Goal: Task Accomplishment & Management: Use online tool/utility

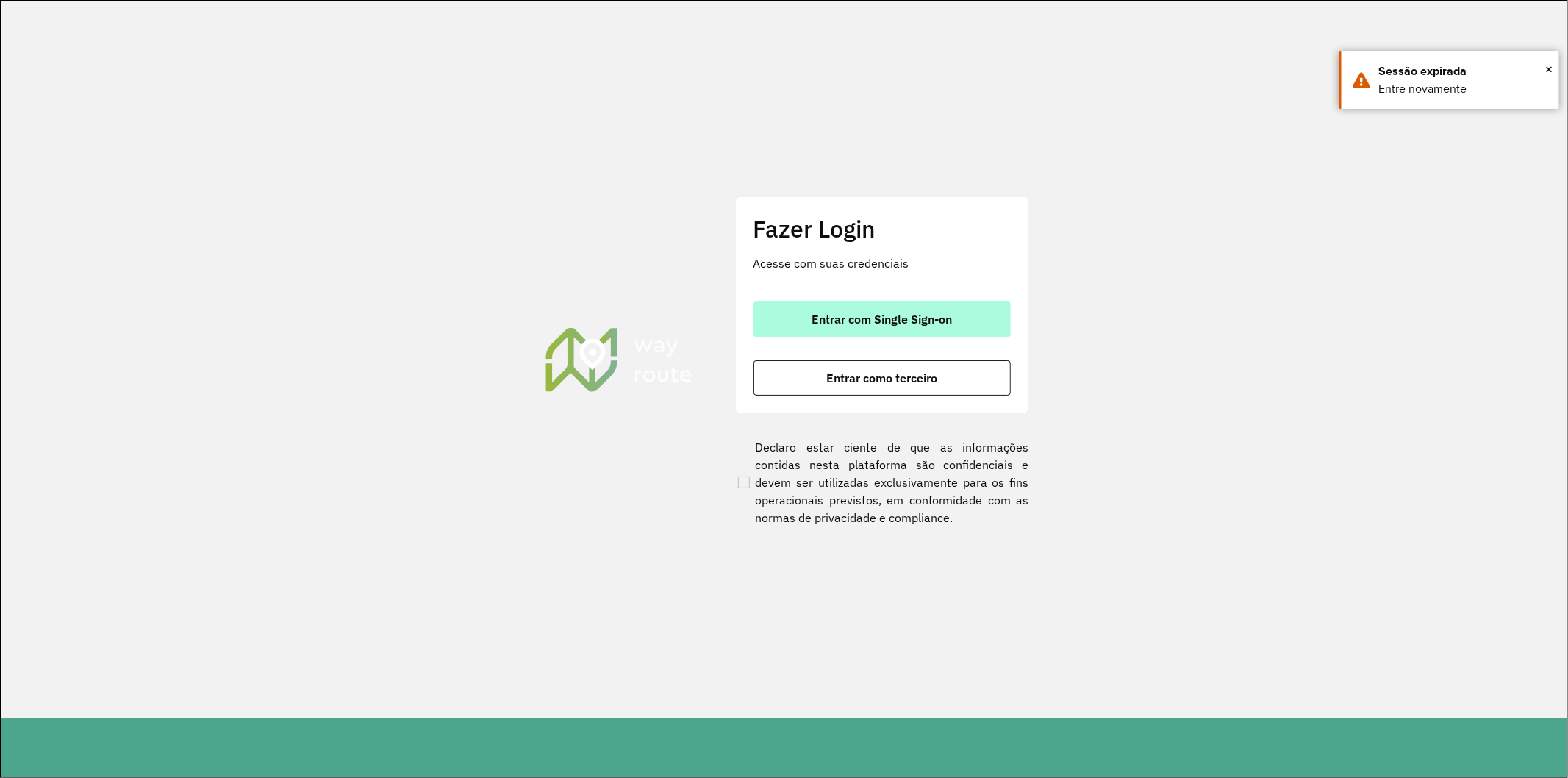
click at [909, 310] on button "Entrar com Single Sign-on" at bounding box center [883, 319] width 258 height 35
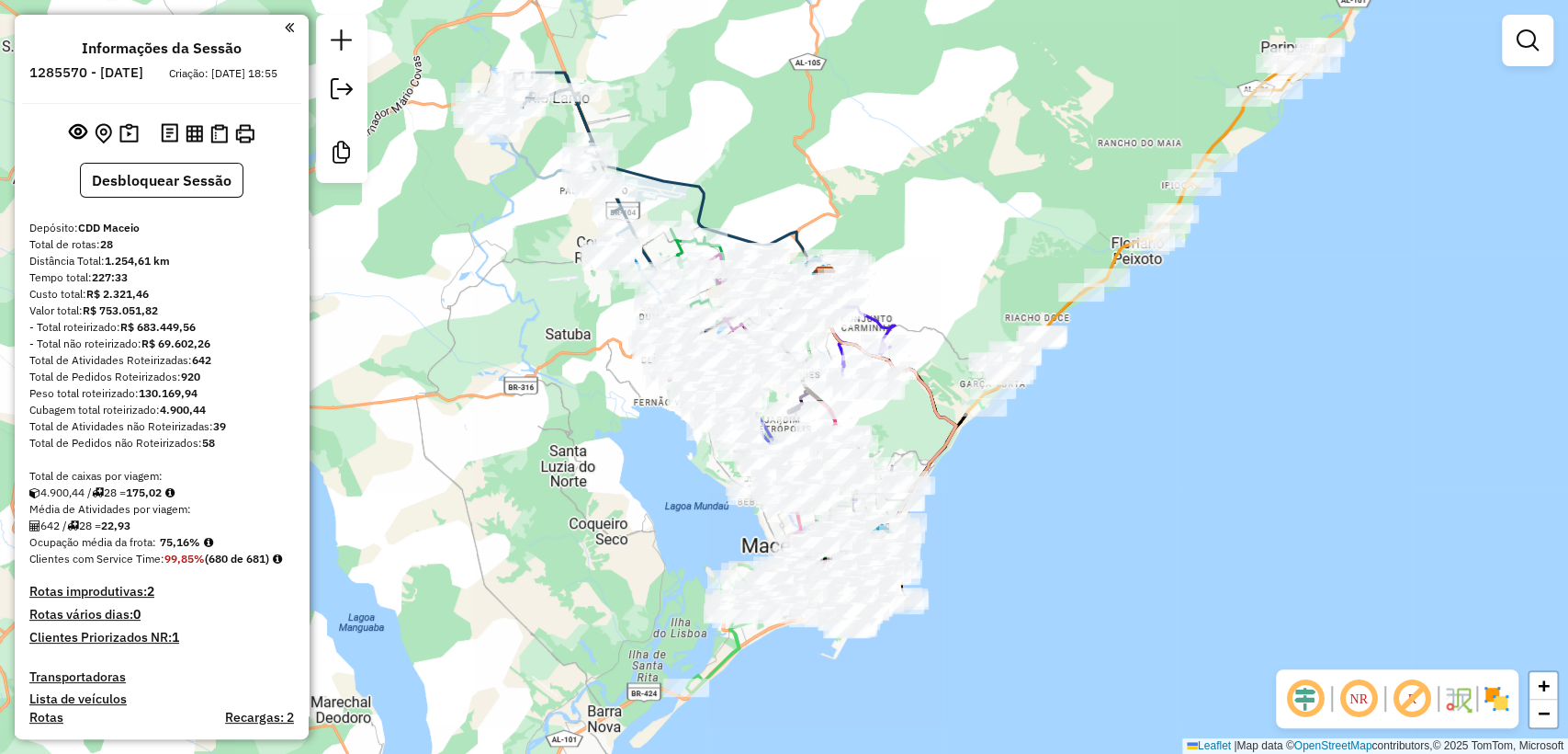
drag, startPoint x: 1137, startPoint y: 364, endPoint x: 1178, endPoint y: 316, distance: 63.1
click at [1178, 316] on div "Janela de atendimento Grade de atendimento Capacidade Transportadoras Veículos …" at bounding box center [784, 377] width 1568 height 754
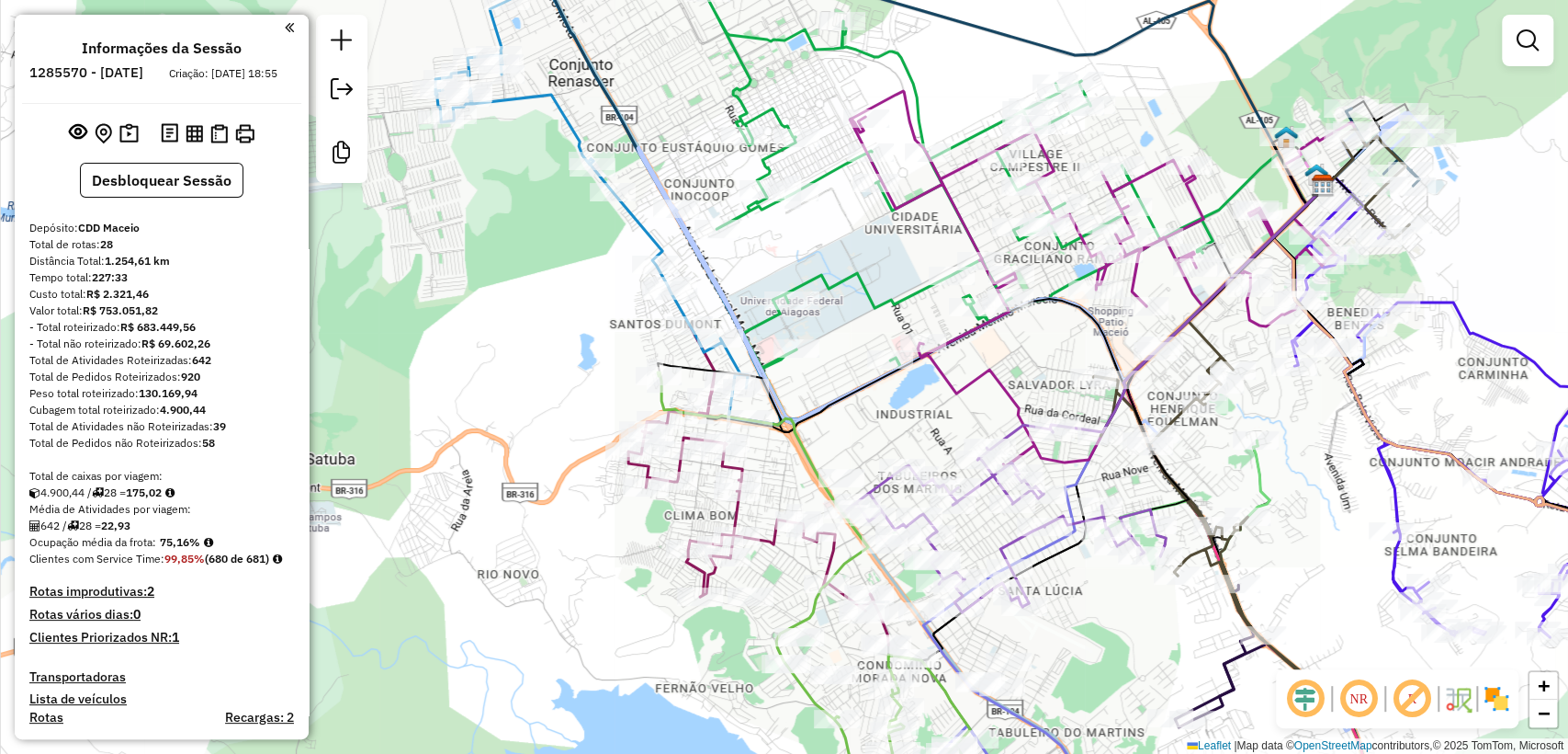
click at [663, 400] on icon at bounding box center [815, 600] width 316 height 457
select select "**********"
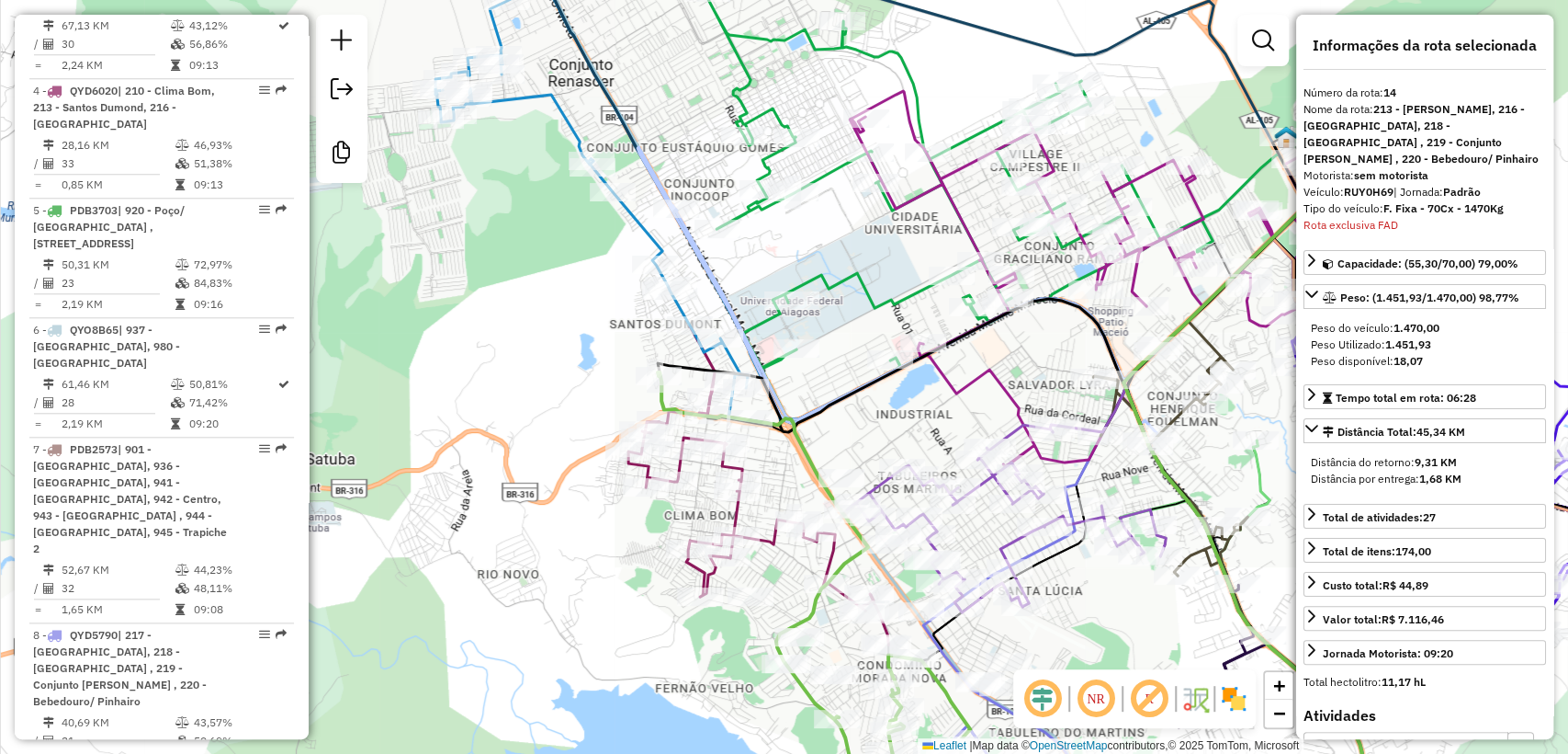
scroll to position [2521, 0]
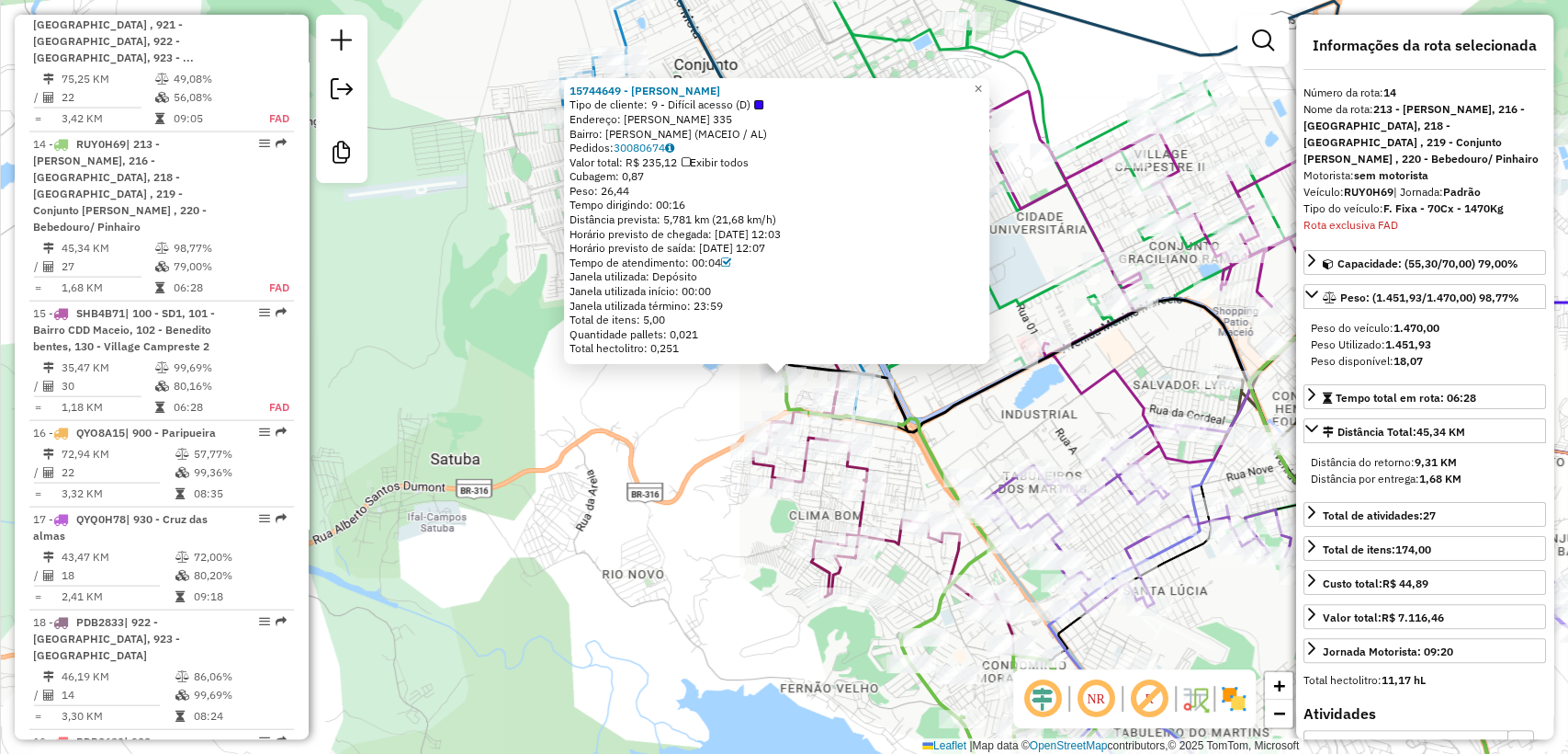
click at [667, 407] on div "15744649 - [PERSON_NAME] Tipo de cliente: 9 - Difícil acesso (D) Endereço: [PER…" at bounding box center [784, 377] width 1568 height 754
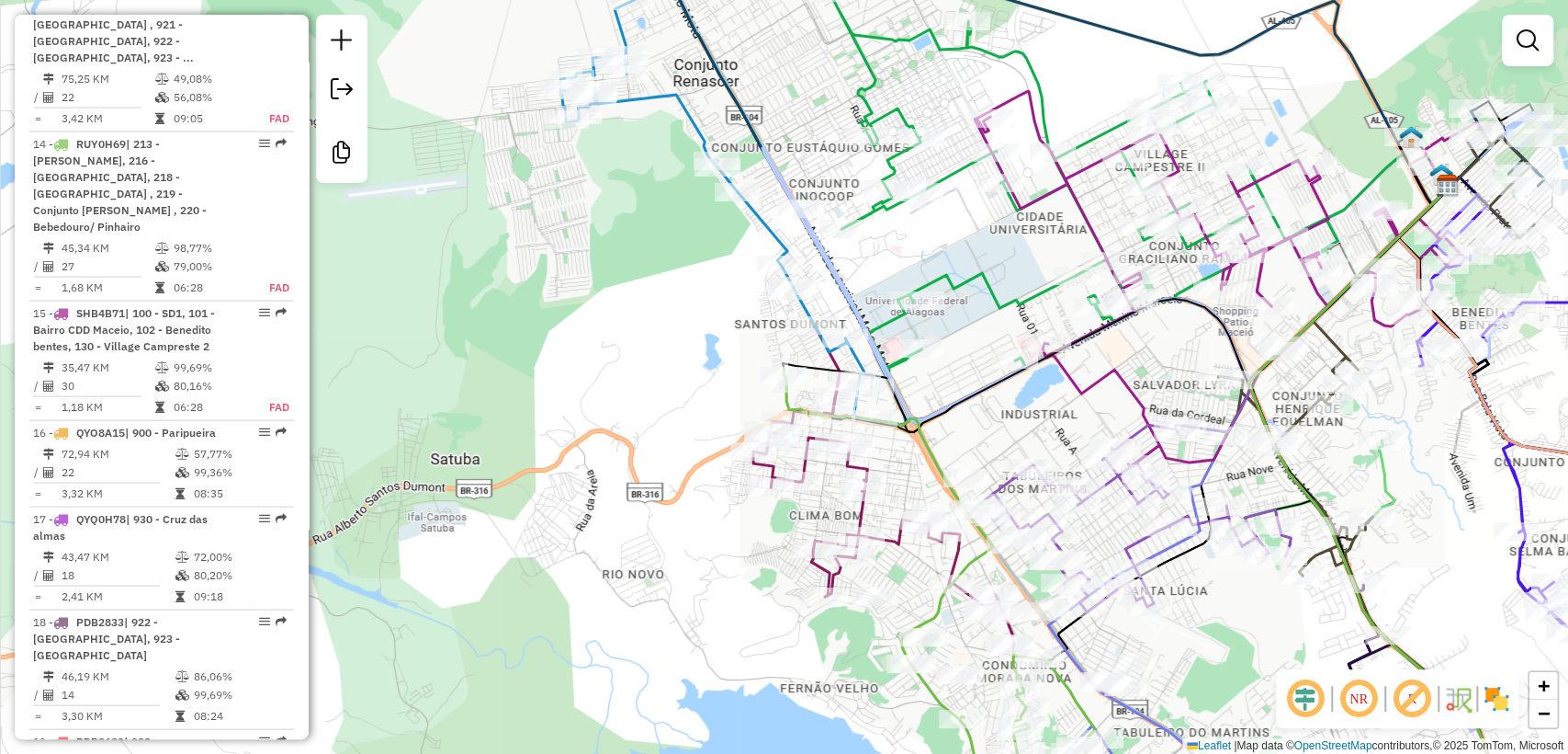
click at [787, 399] on icon at bounding box center [941, 600] width 316 height 457
select select "**********"
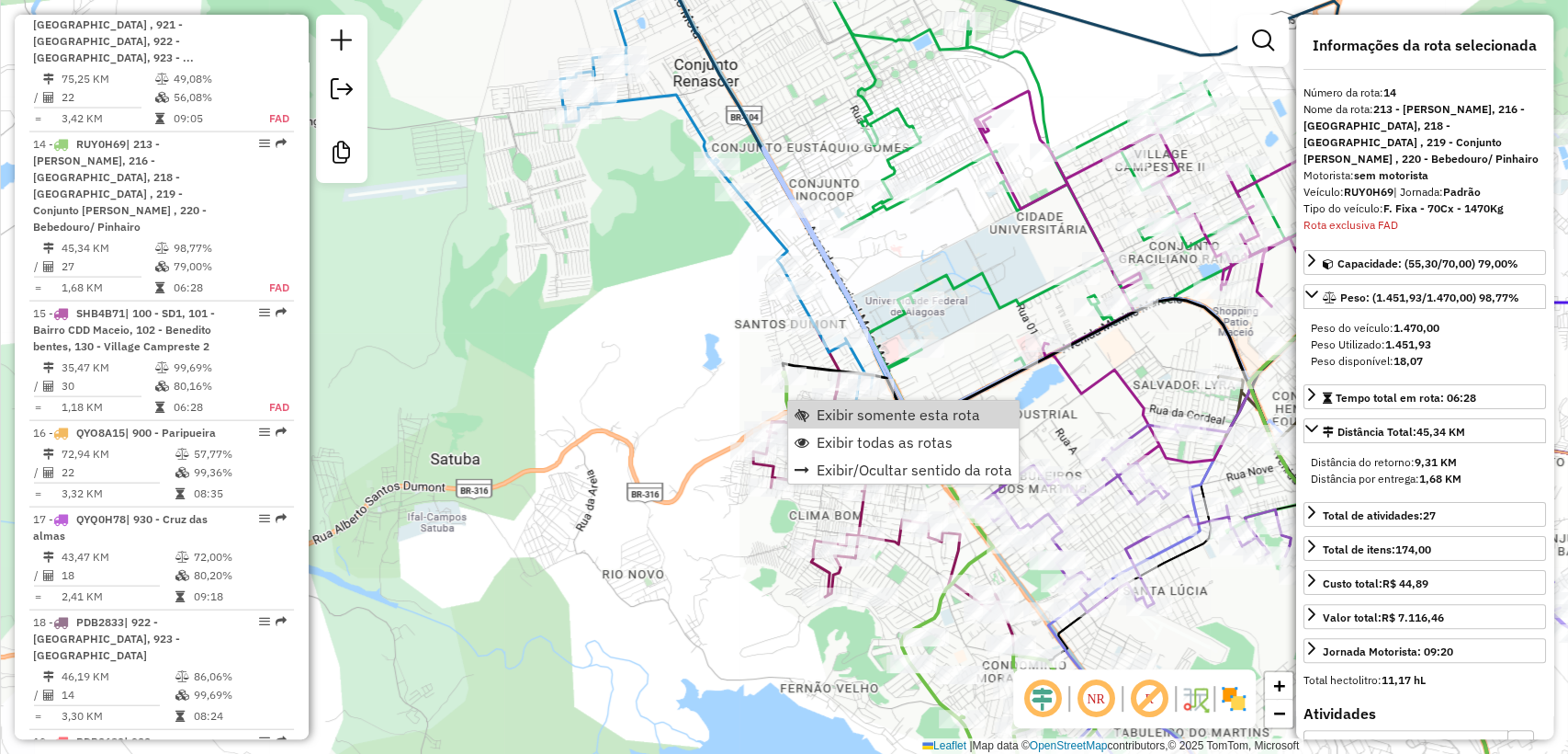
click at [1023, 108] on icon at bounding box center [1228, 279] width 505 height 375
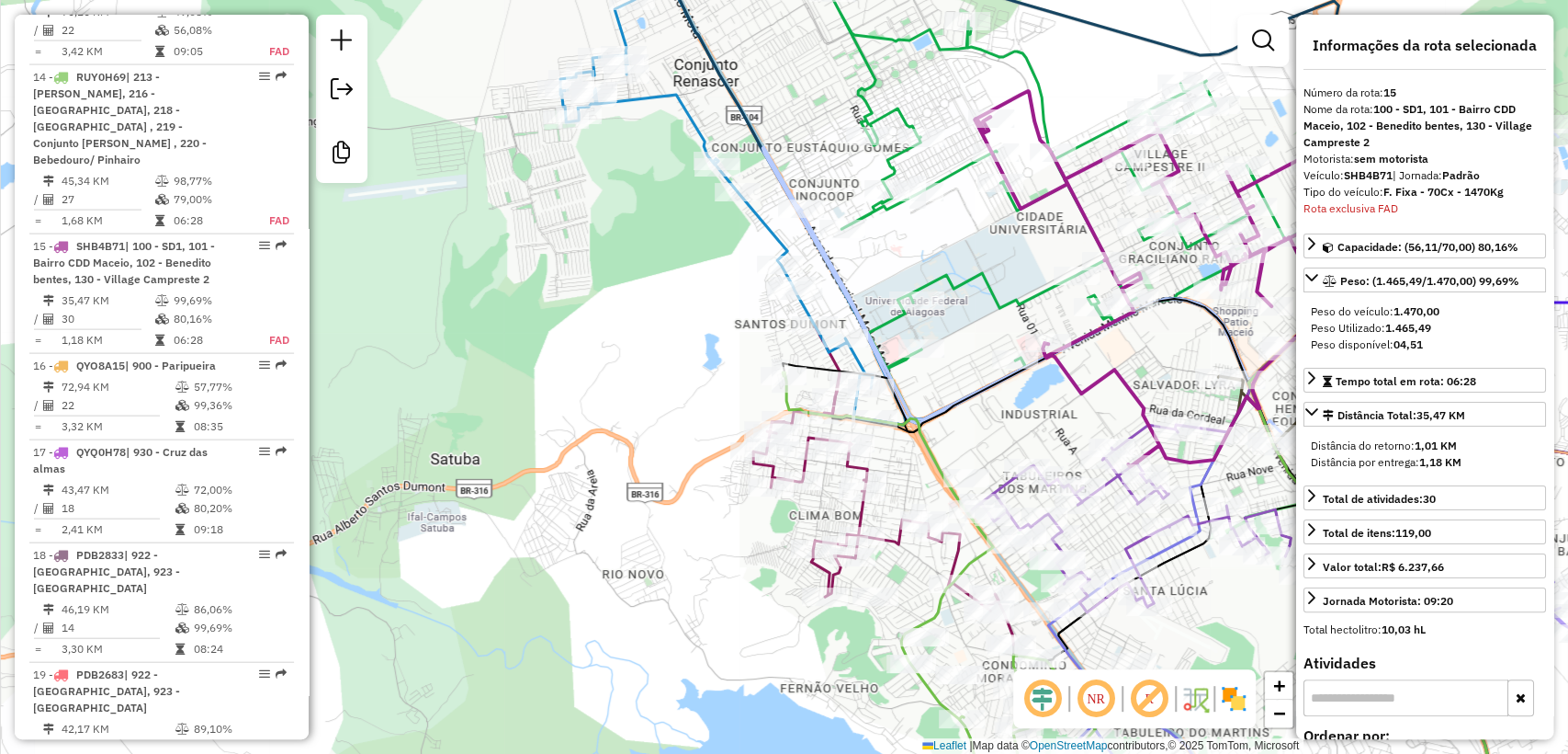
scroll to position [2656, 0]
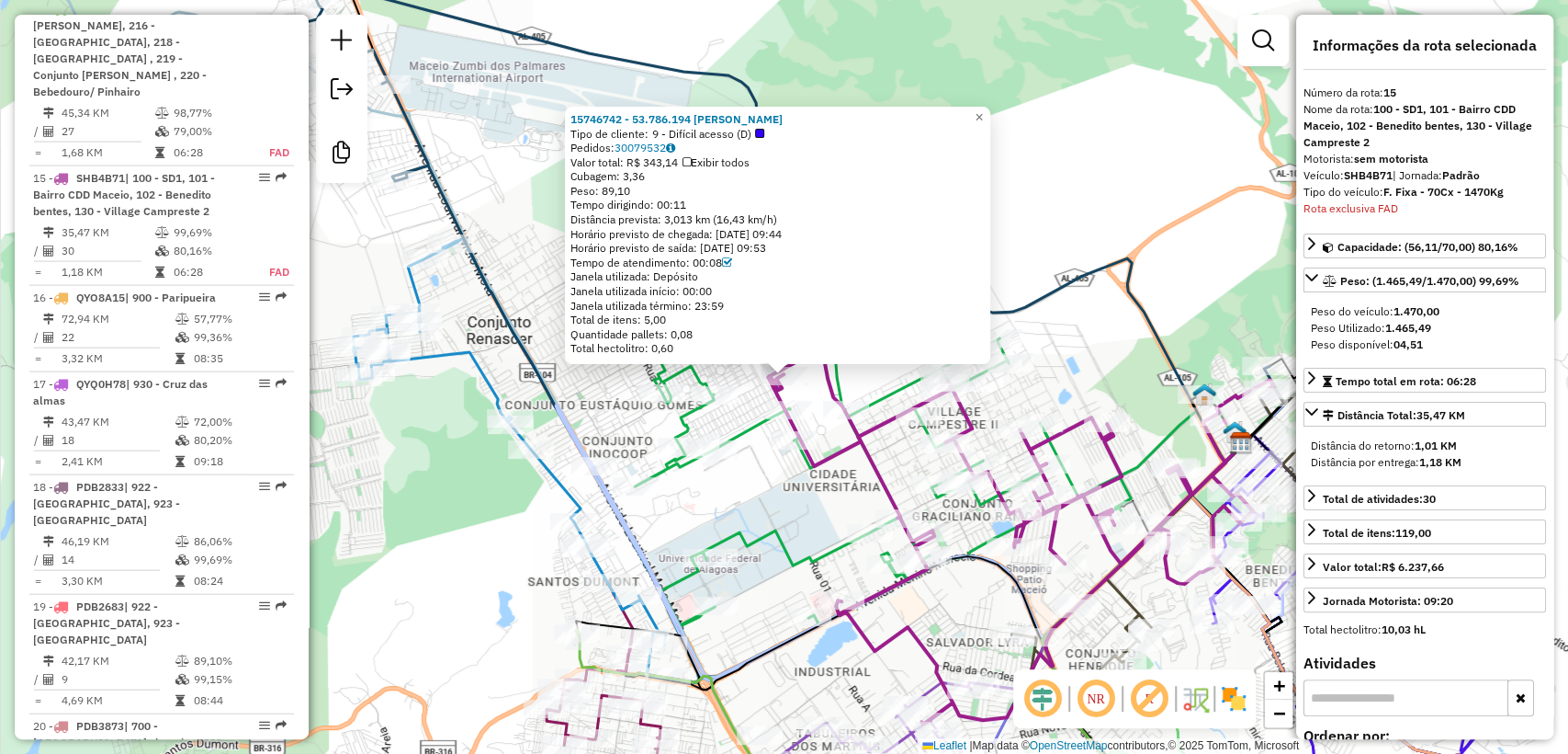
click at [879, 50] on div "15746742 - 53.786.194 [PERSON_NAME] Tipo de cliente: 9 - Difícil acesso (D) Ped…" at bounding box center [784, 377] width 1568 height 754
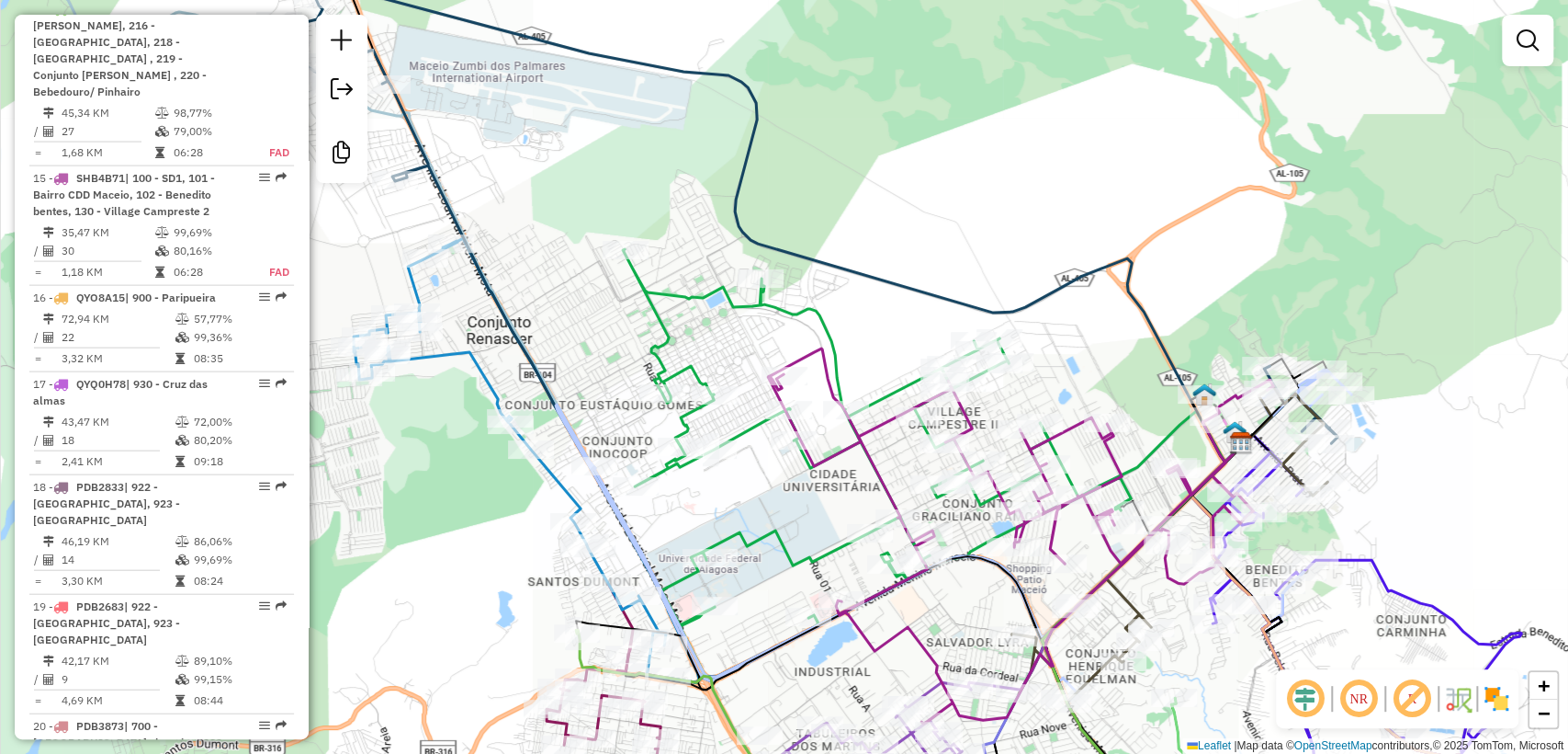
click at [810, 350] on icon at bounding box center [1020, 536] width 505 height 375
select select "**********"
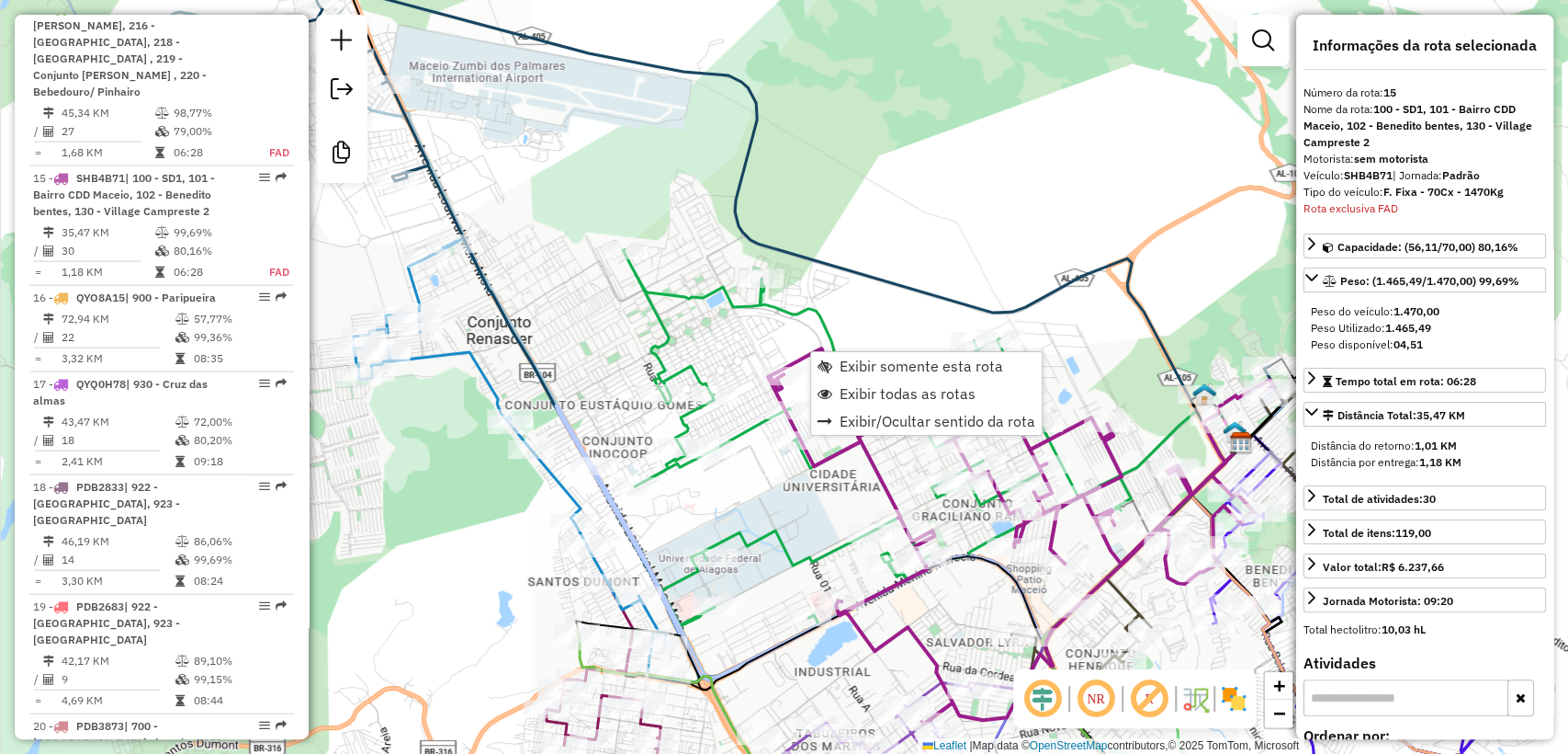
click at [969, 202] on div "Janela de atendimento Grade de atendimento Capacidade Transportadoras Veículos …" at bounding box center [784, 377] width 1568 height 754
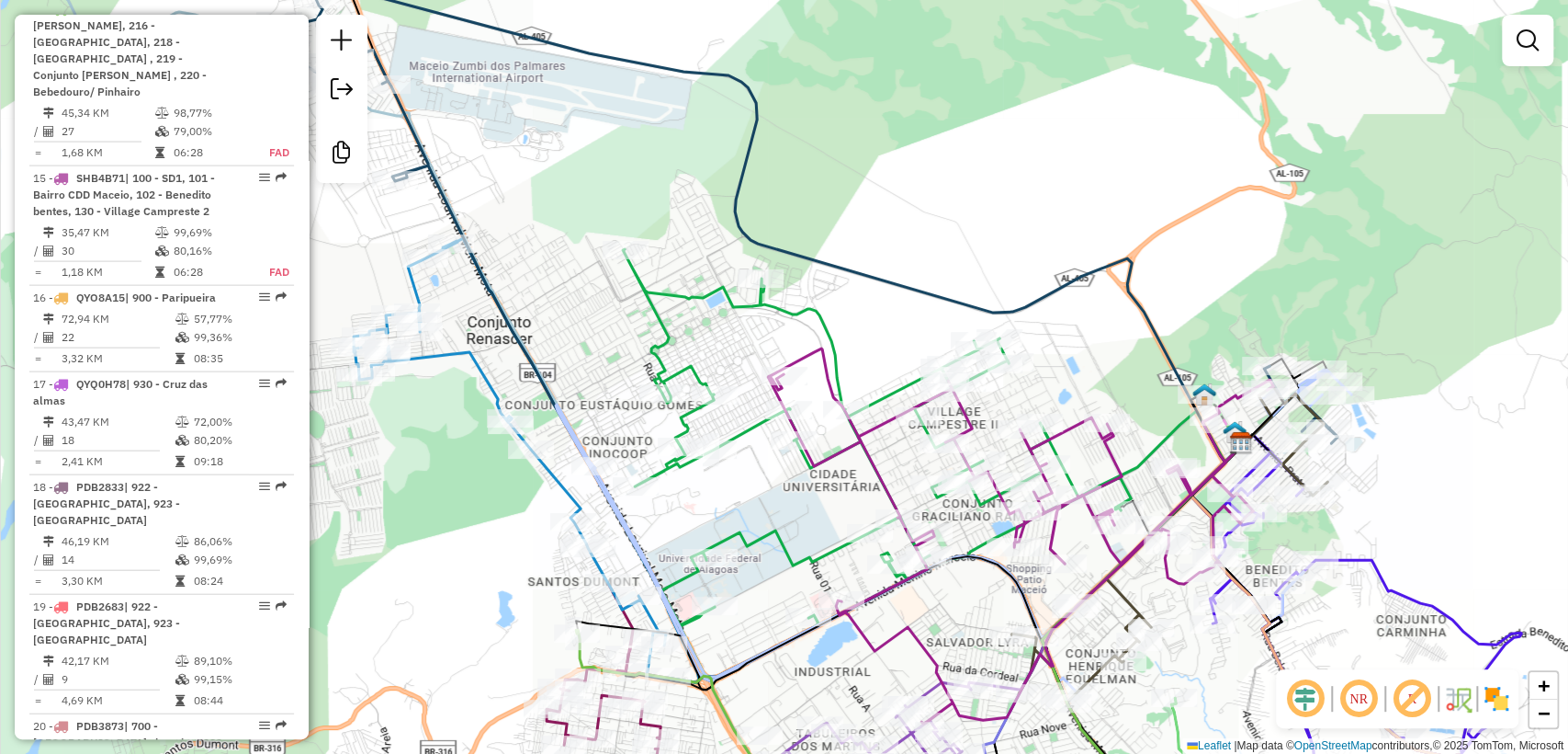
click at [898, 385] on icon at bounding box center [877, 462] width 508 height 427
select select "**********"
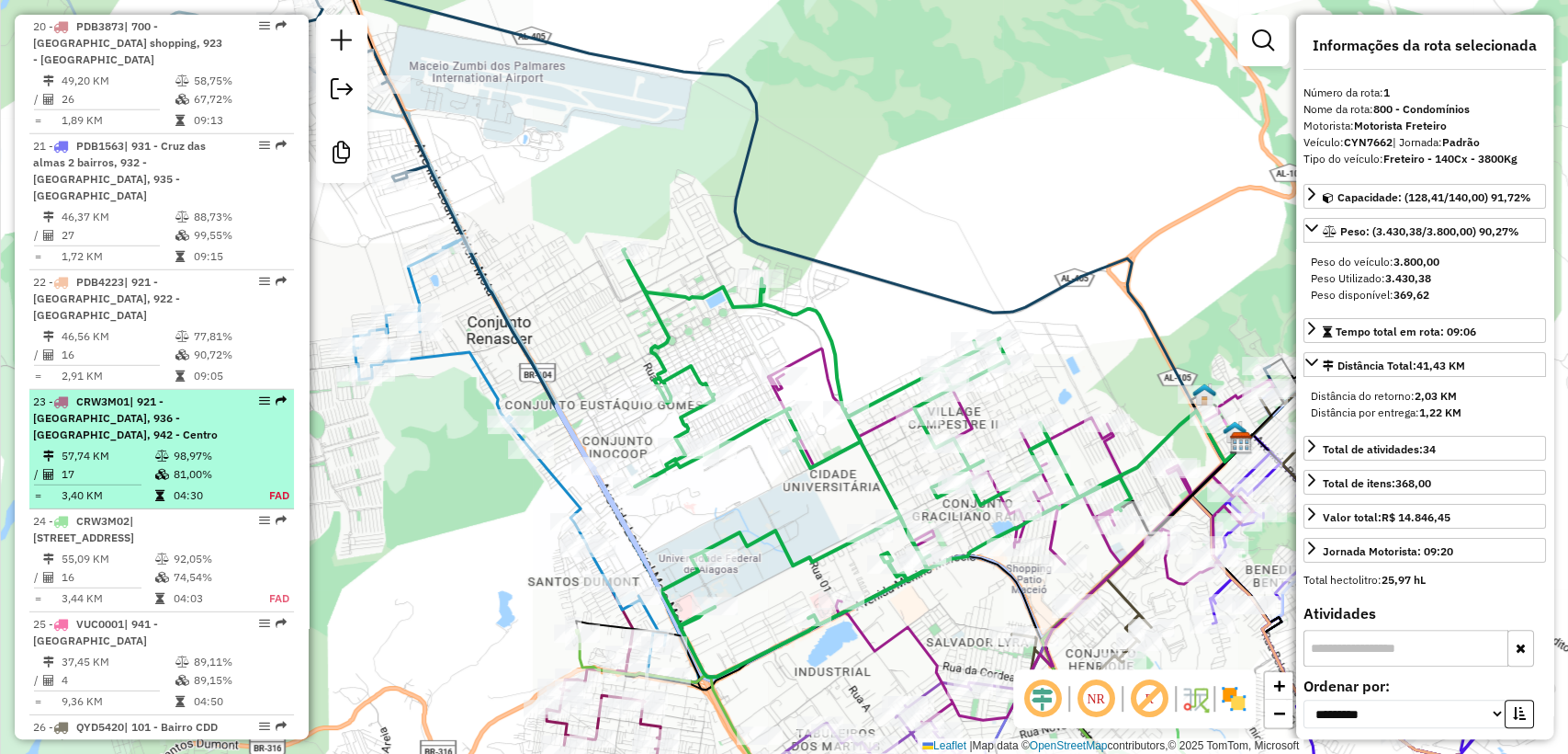
scroll to position [3254, 0]
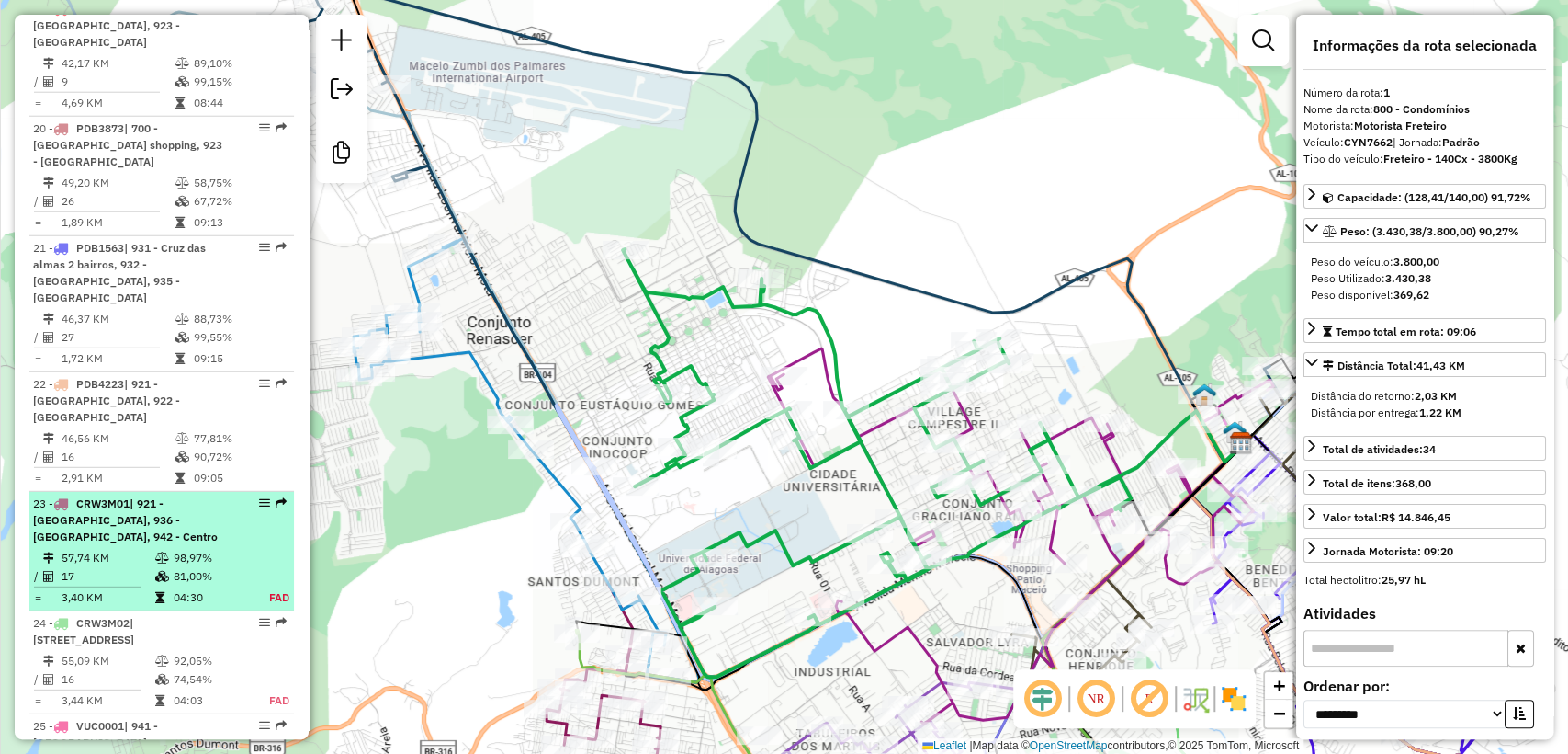
click at [131, 567] on td "17" at bounding box center [108, 576] width 94 height 19
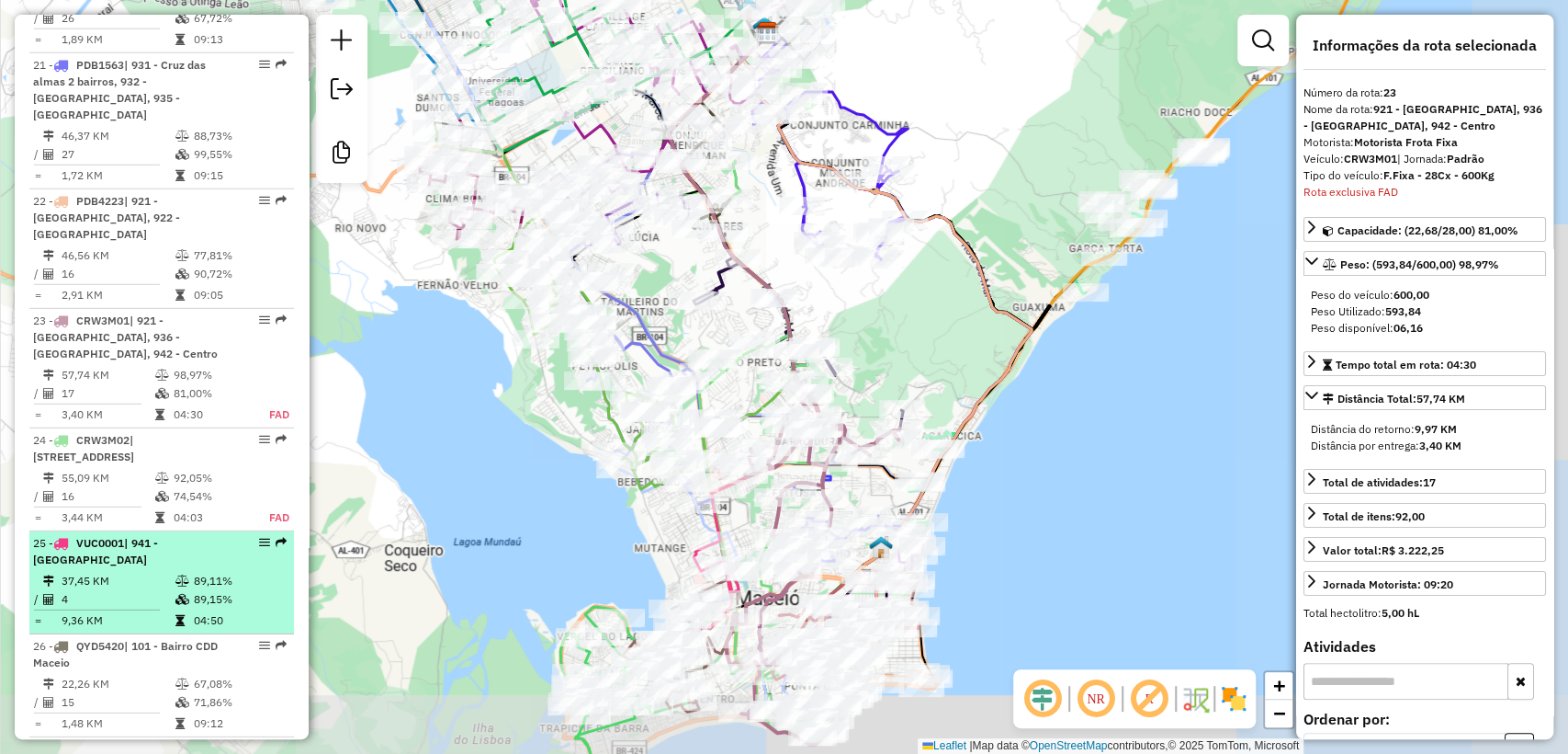
scroll to position [3495, 0]
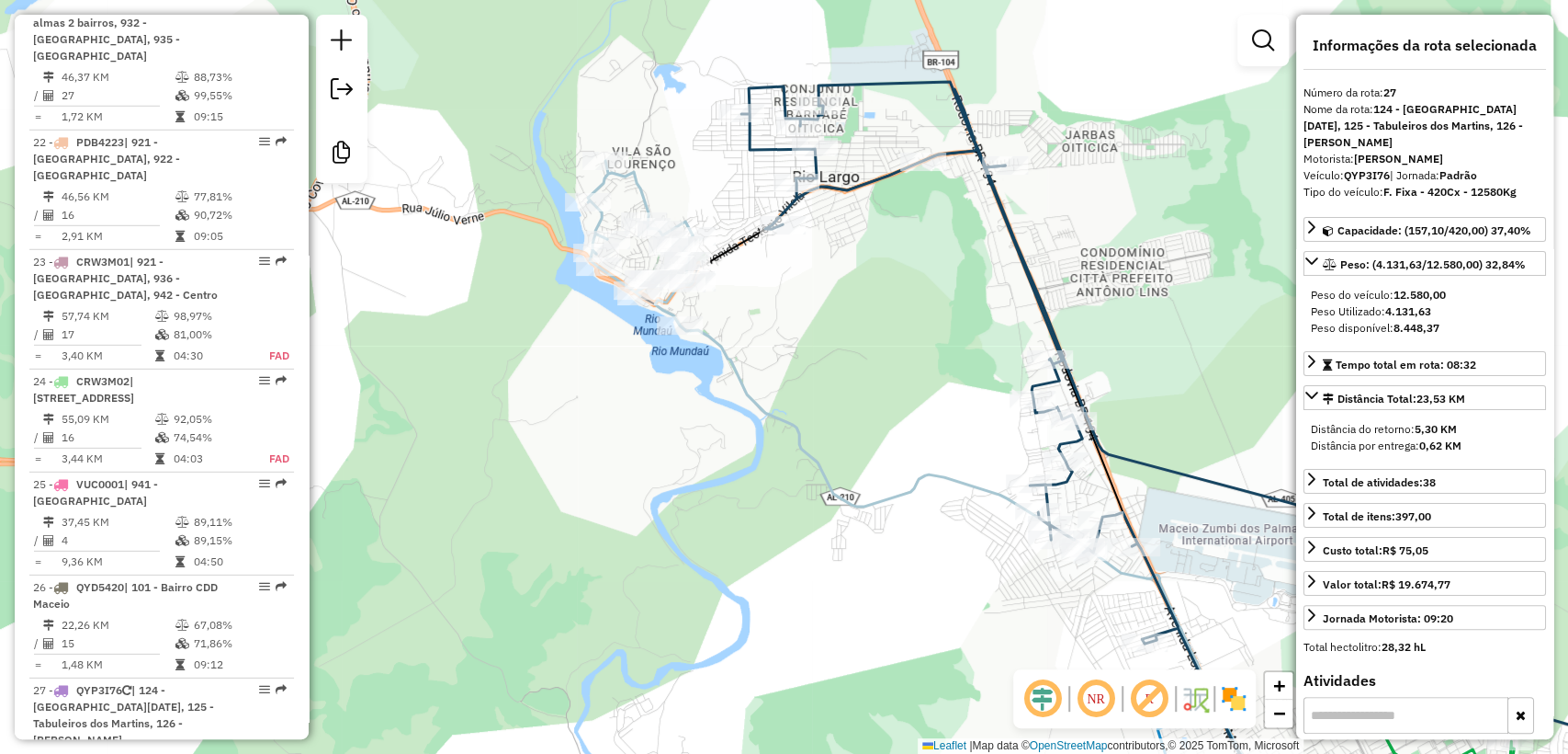
click at [638, 186] on icon at bounding box center [936, 495] width 698 height 669
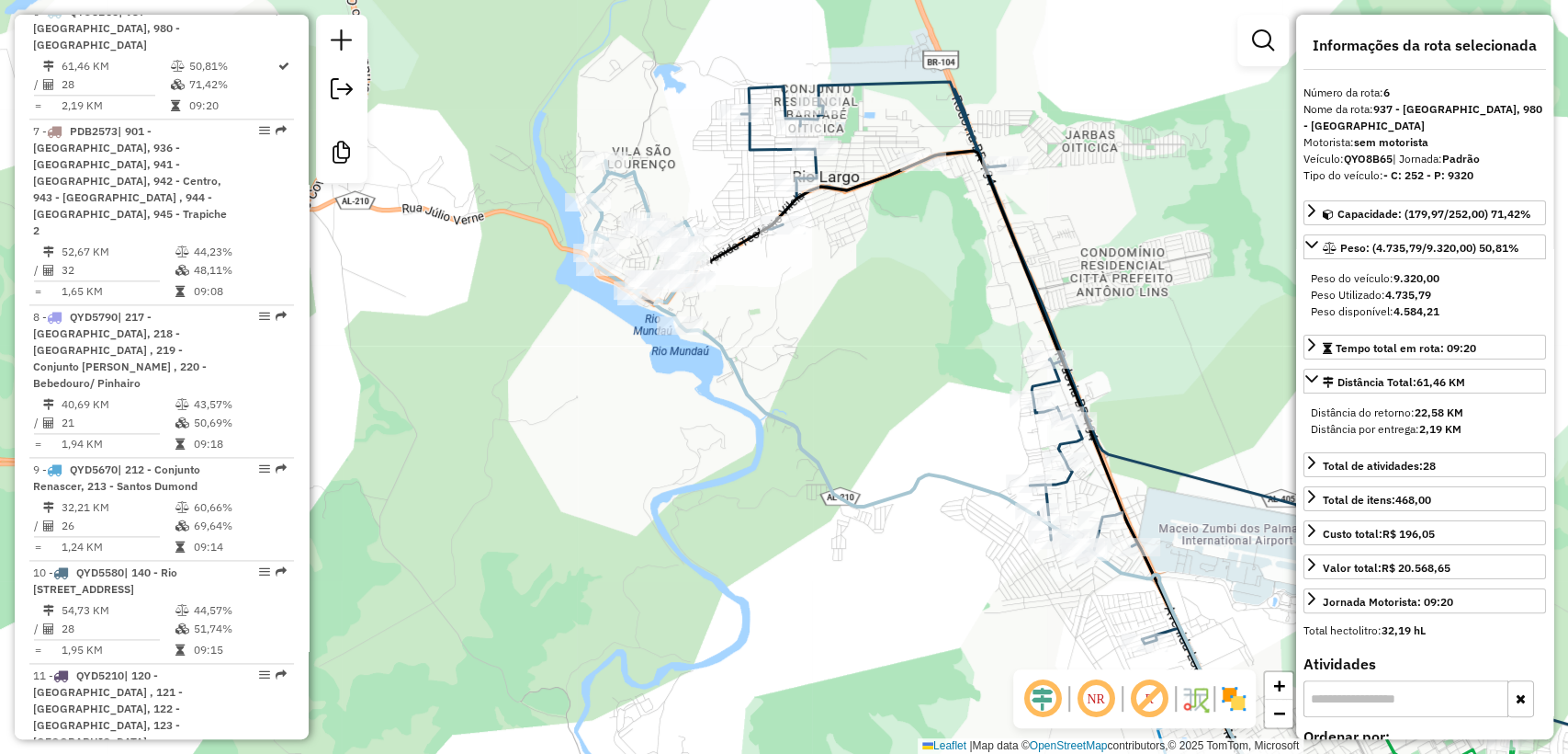
click at [766, 158] on icon at bounding box center [1013, 455] width 542 height 747
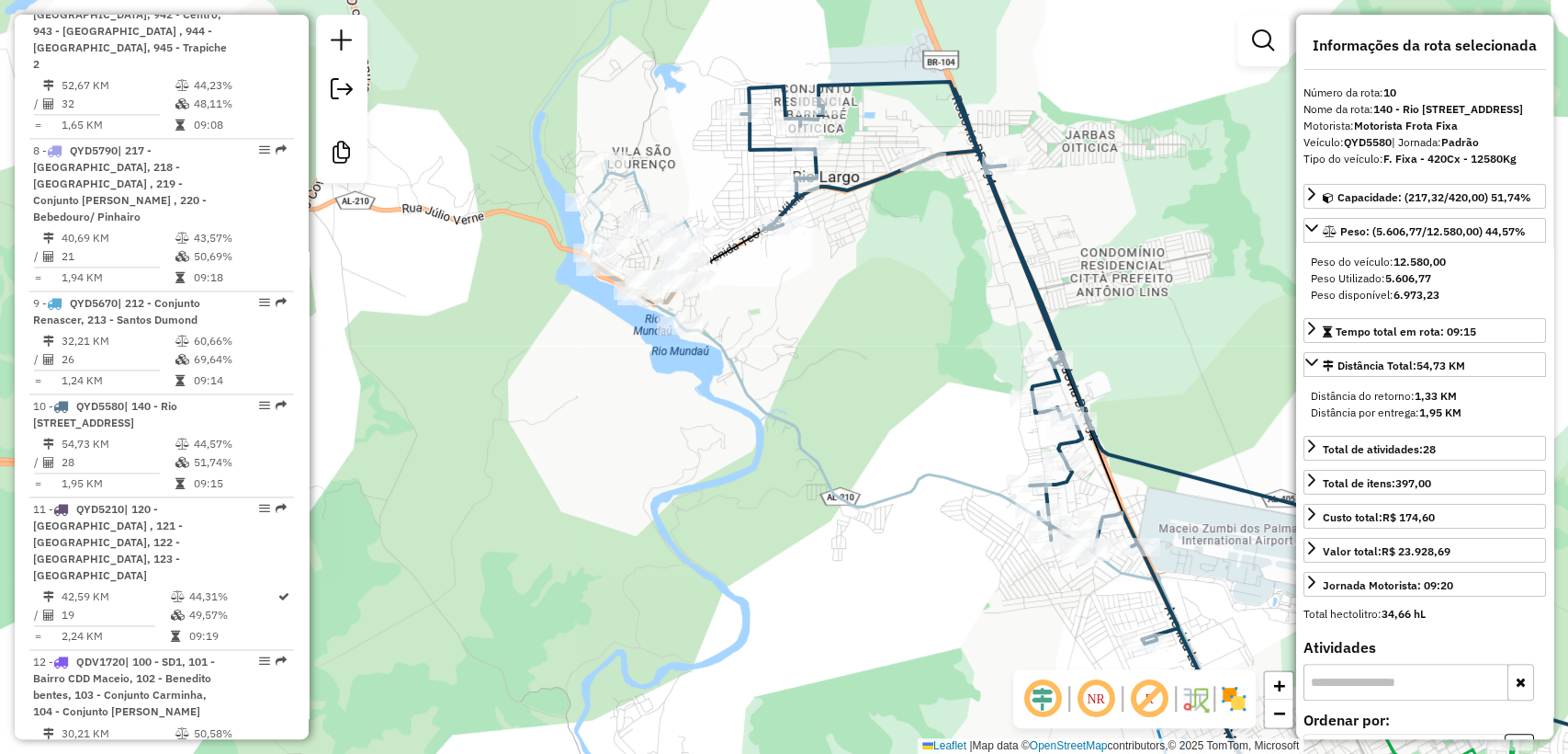
scroll to position [1943, 0]
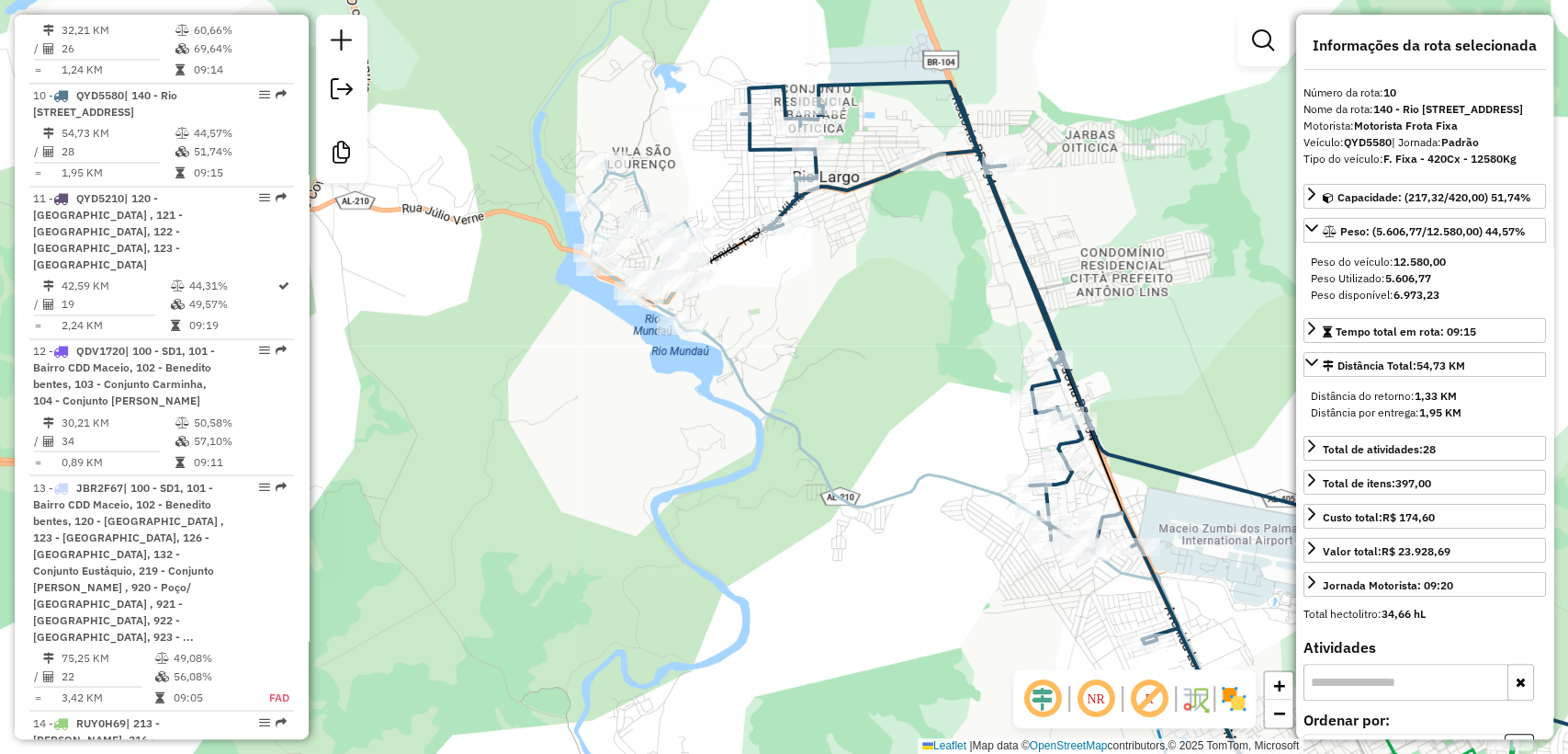
click at [796, 302] on div "Rota 10 - Placa QYD5580 15730062 - DARLISON BEBIDAS Rota 10 - Placa QYD5580 157…" at bounding box center [784, 377] width 1568 height 754
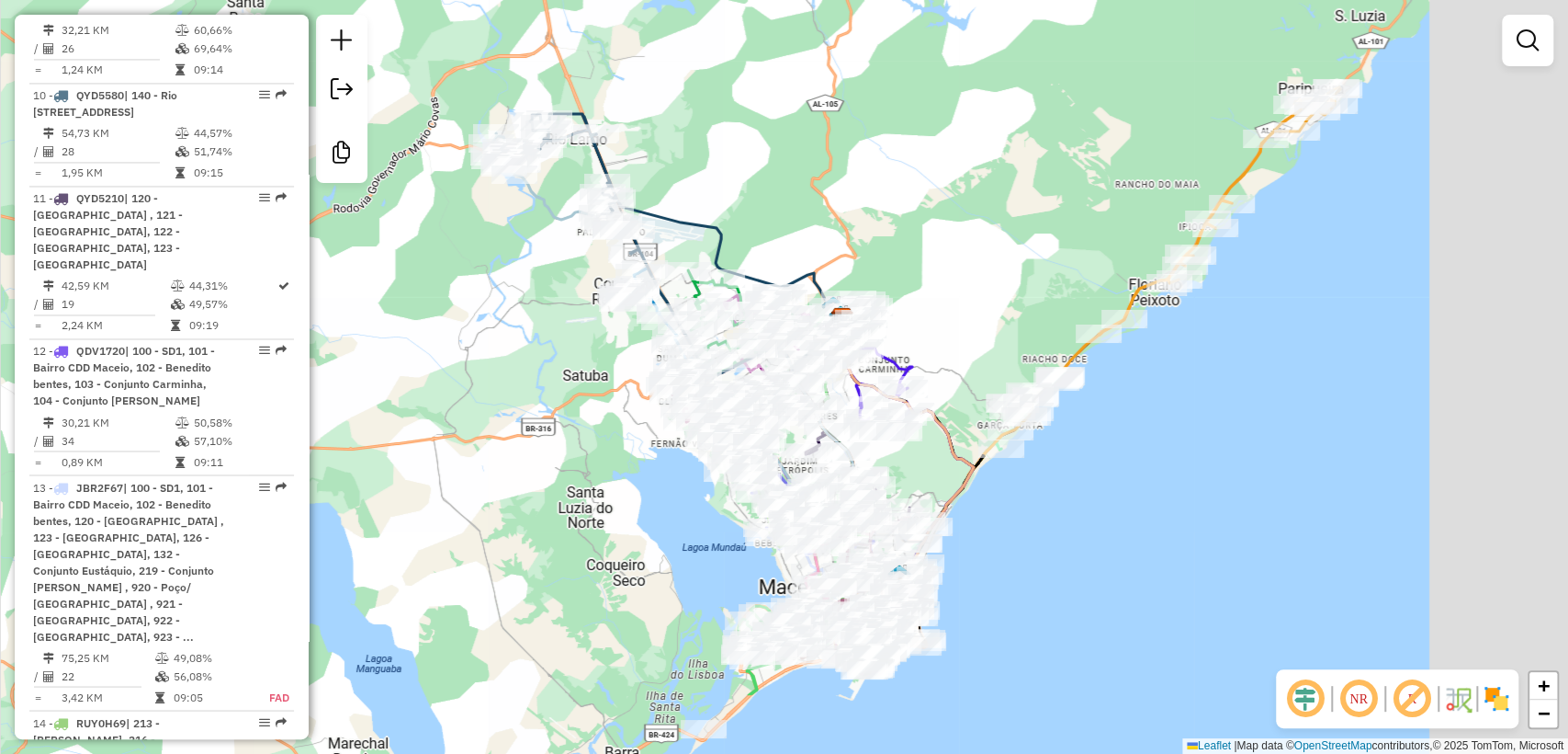
drag, startPoint x: 795, startPoint y: 448, endPoint x: 529, endPoint y: 311, distance: 299.2
click at [529, 311] on div "Janela de atendimento Grade de atendimento Capacidade Transportadoras Veículos …" at bounding box center [784, 377] width 1568 height 754
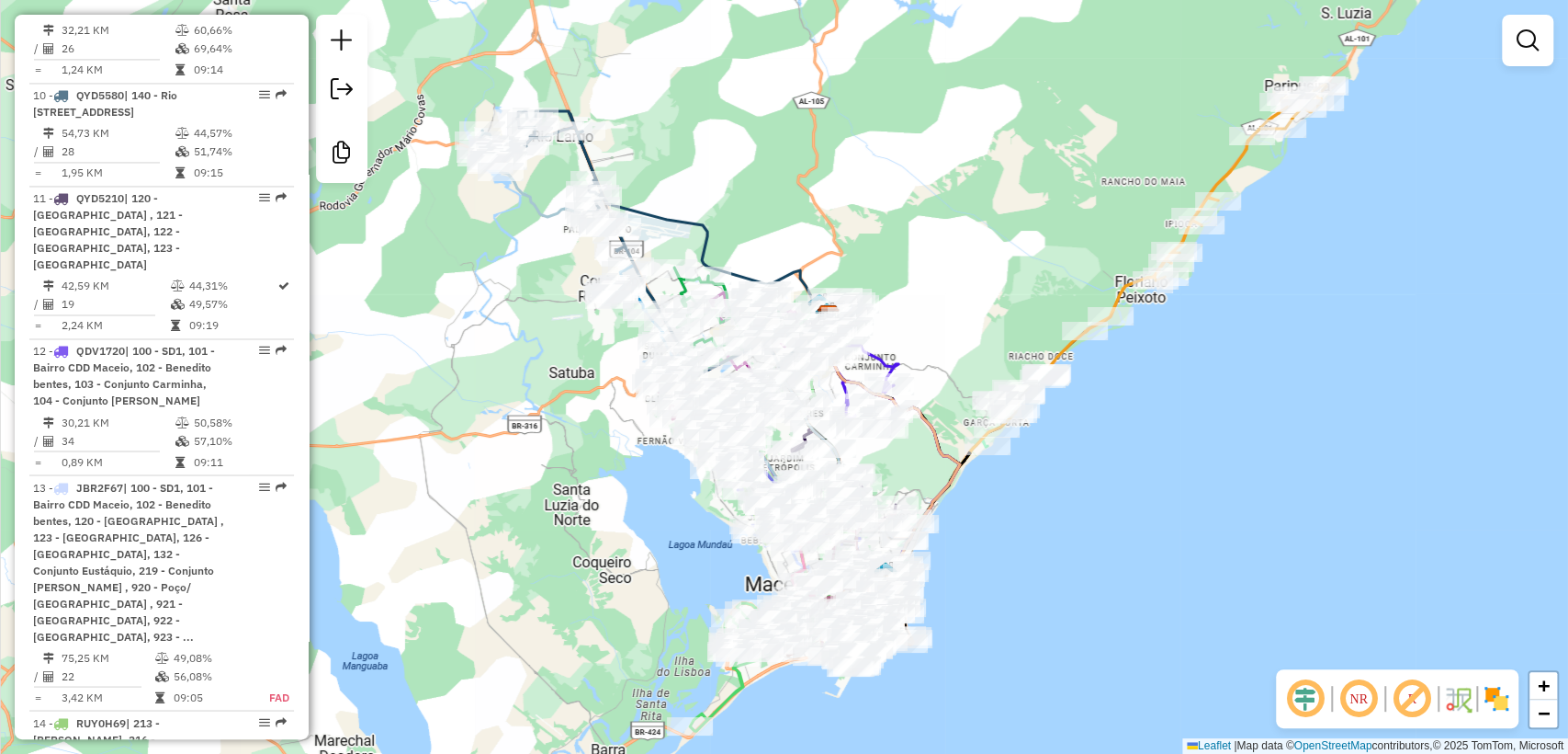
click at [1230, 164] on icon at bounding box center [1206, 208] width 241 height 247
select select "**********"
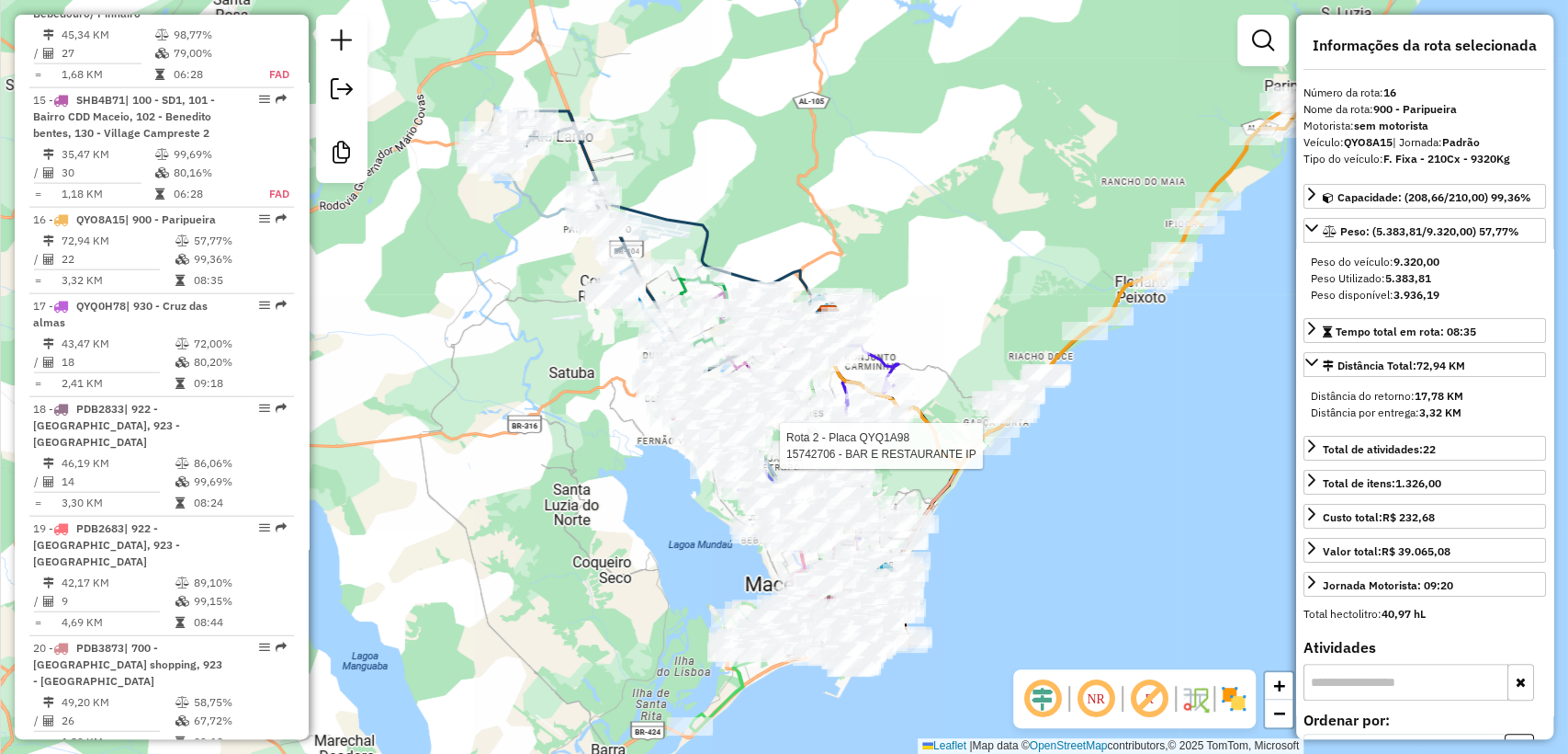
scroll to position [2774, 0]
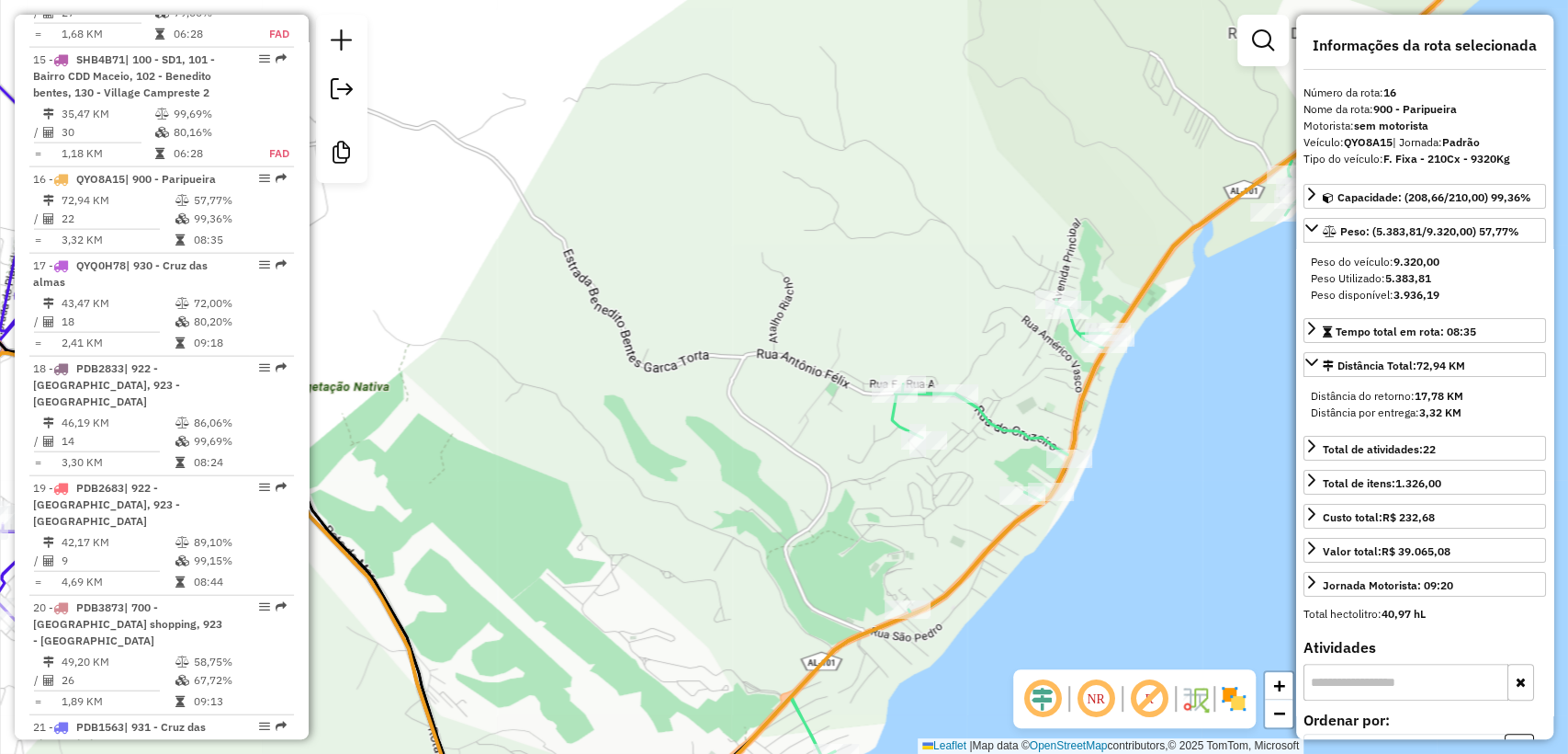
click at [1005, 425] on icon at bounding box center [995, 494] width 642 height 671
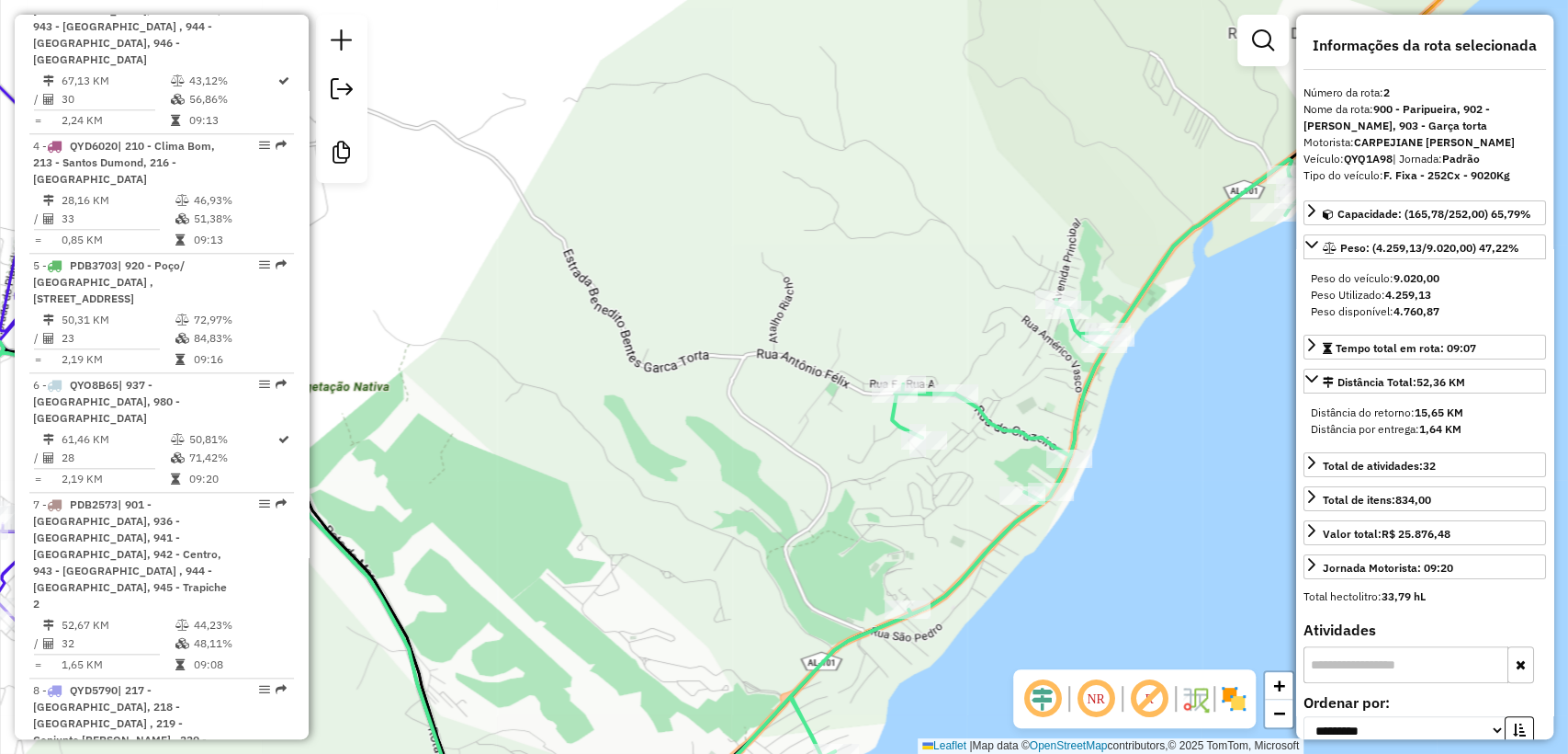
scroll to position [904, 0]
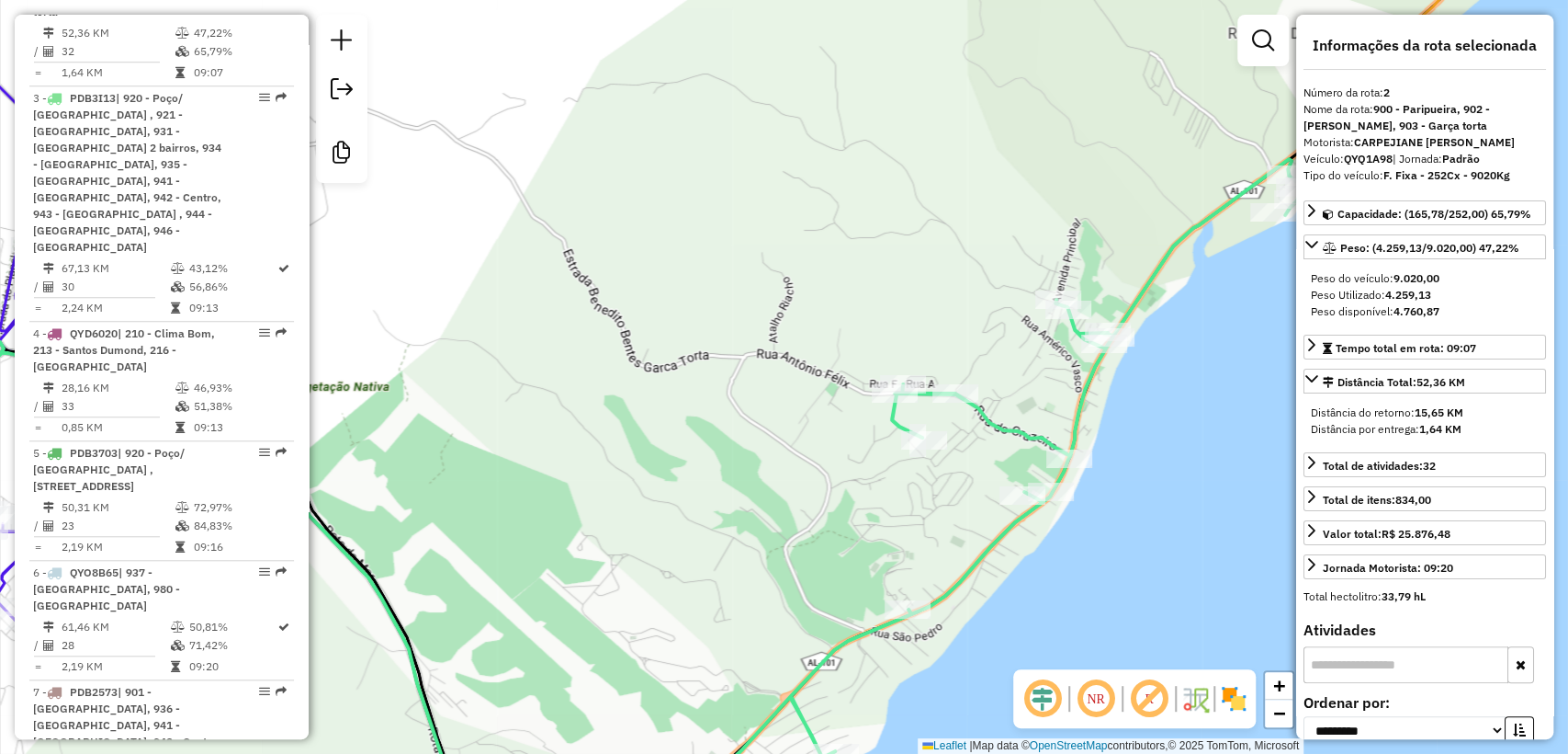
click at [1024, 392] on div "Janela de atendimento Grade de atendimento Capacidade Transportadoras Veículos …" at bounding box center [784, 377] width 1568 height 754
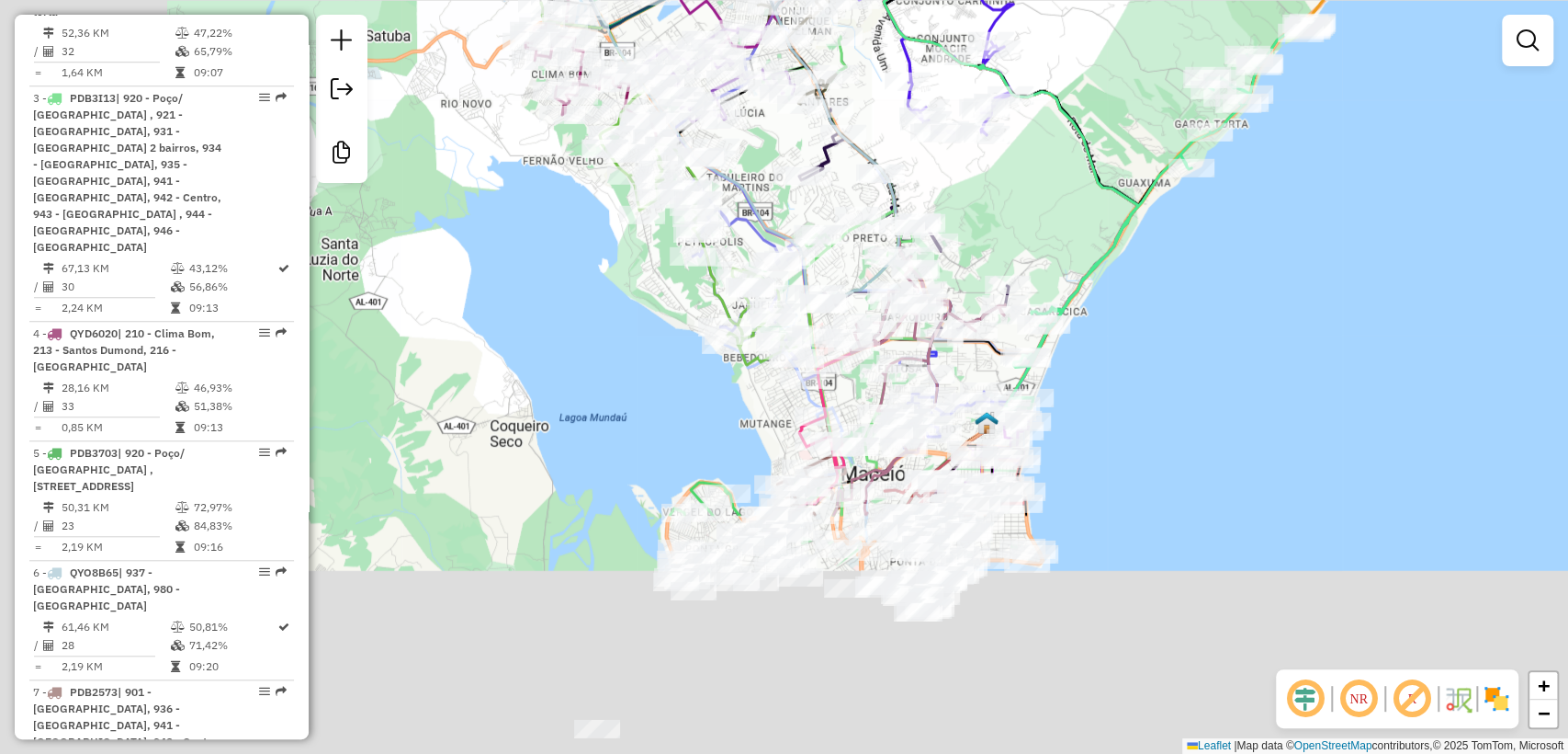
drag, startPoint x: 956, startPoint y: 531, endPoint x: 1150, endPoint y: 268, distance: 326.8
click at [1150, 268] on div "Janela de atendimento Grade de atendimento Capacidade Transportadoras Veículos …" at bounding box center [784, 377] width 1568 height 754
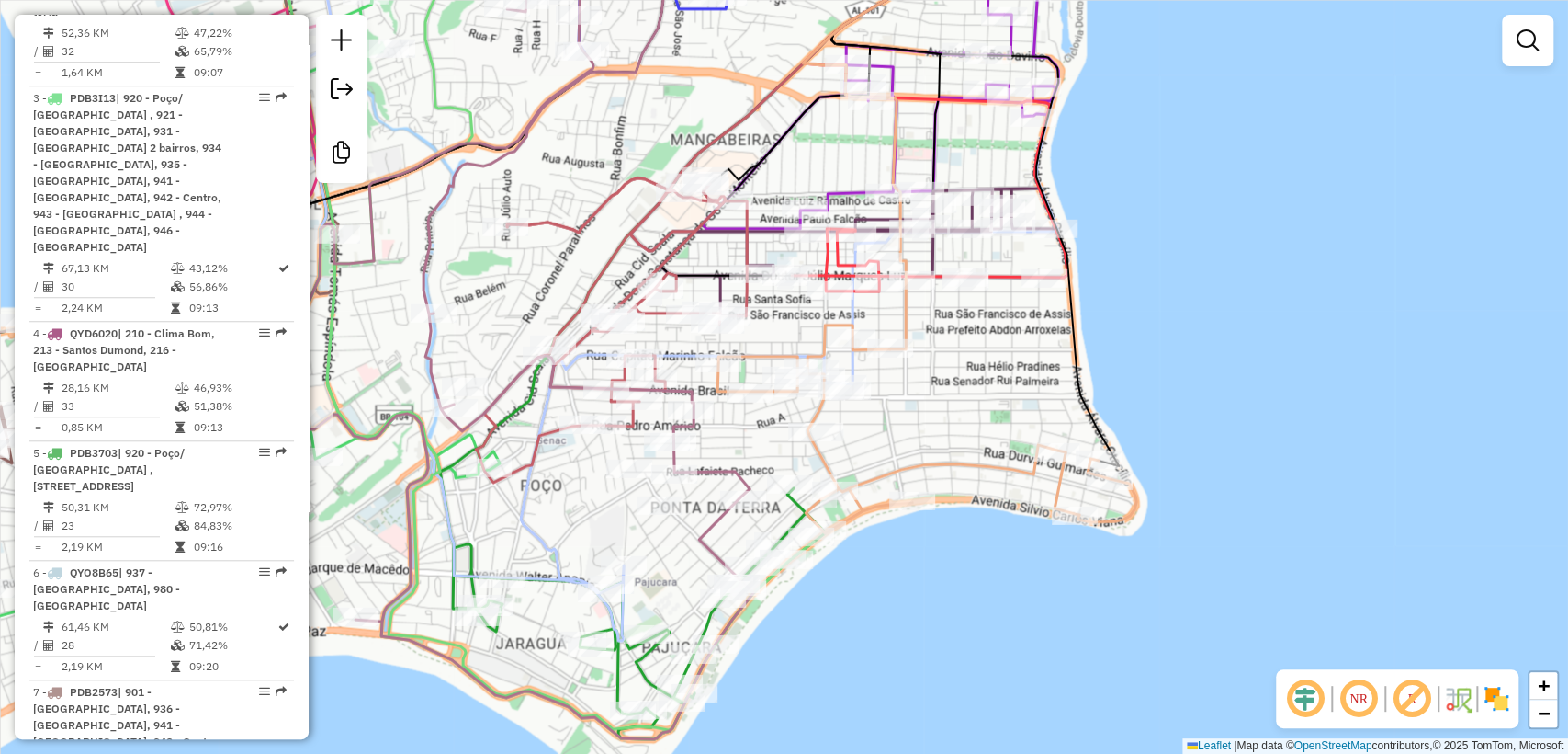
click at [970, 470] on icon at bounding box center [926, 429] width 419 height 208
select select "**********"
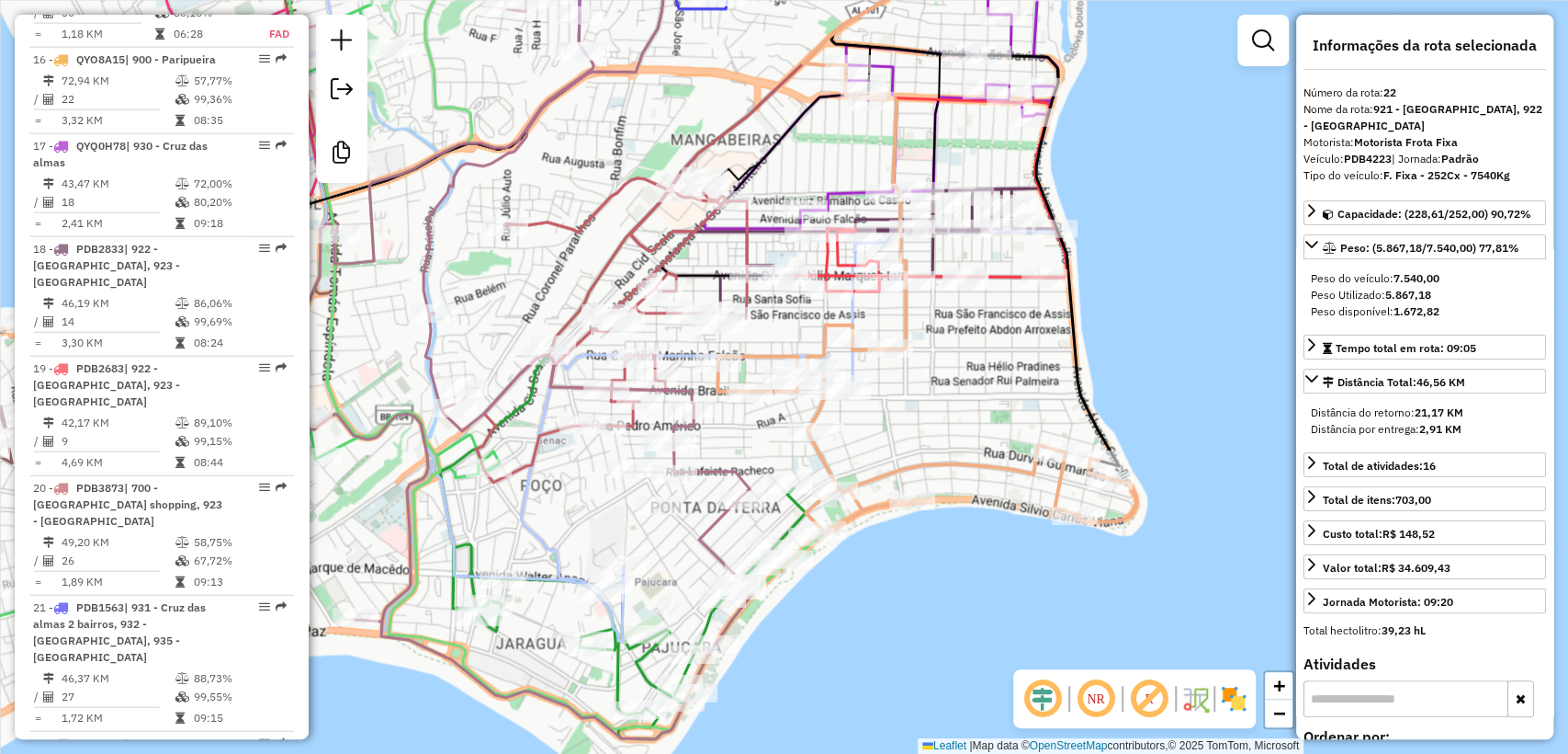
scroll to position [3392, 0]
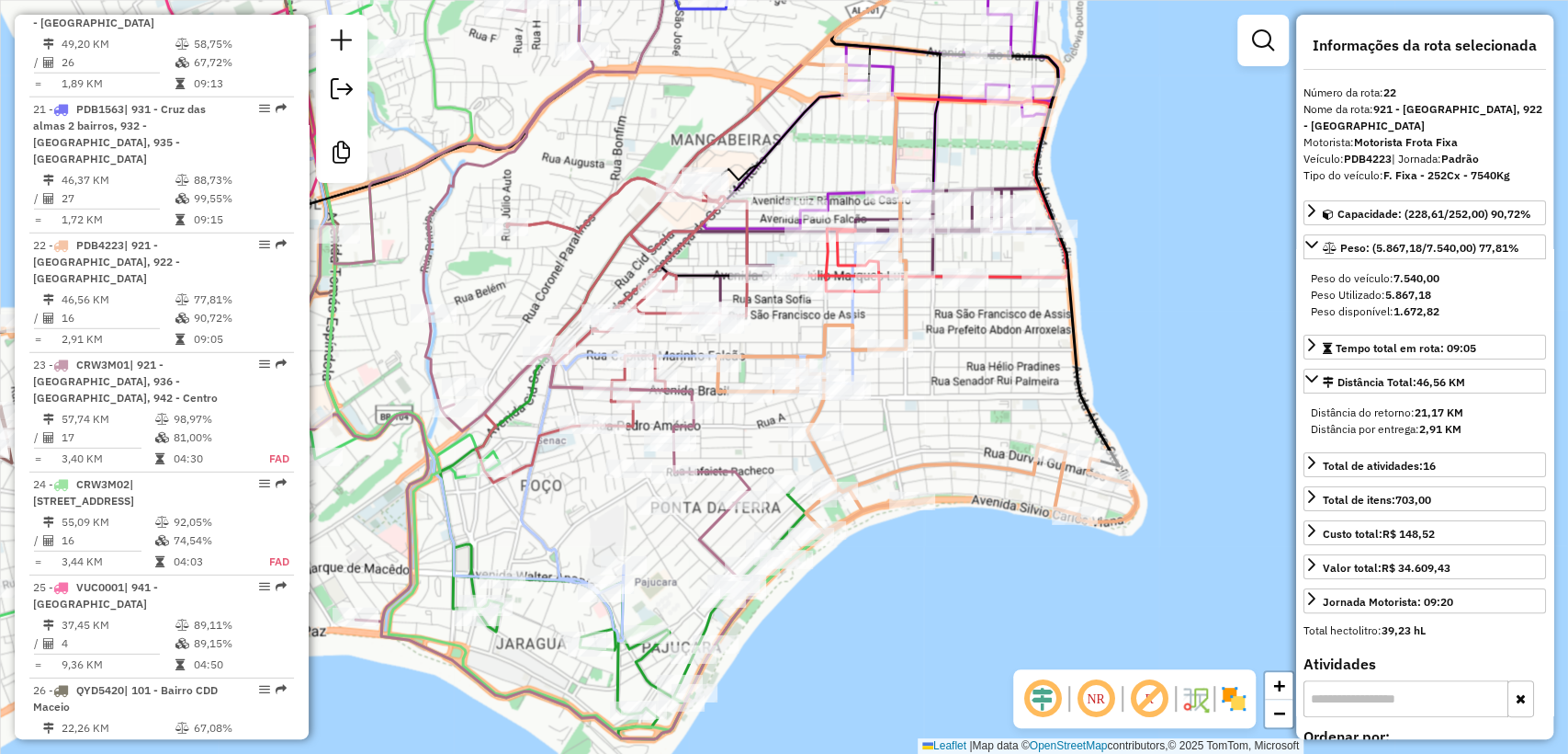
click at [710, 470] on icon at bounding box center [524, 332] width 458 height 815
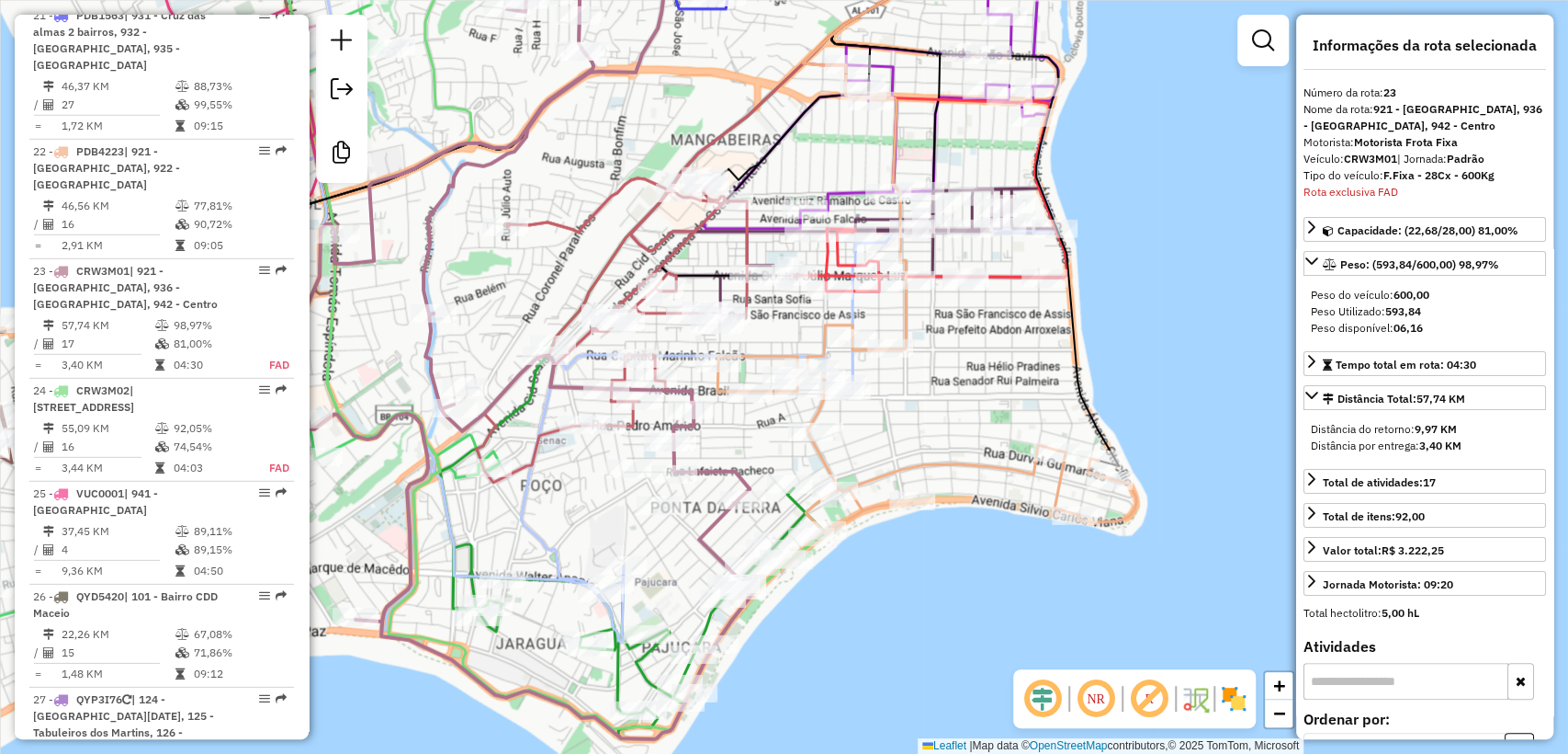
scroll to position [3495, 0]
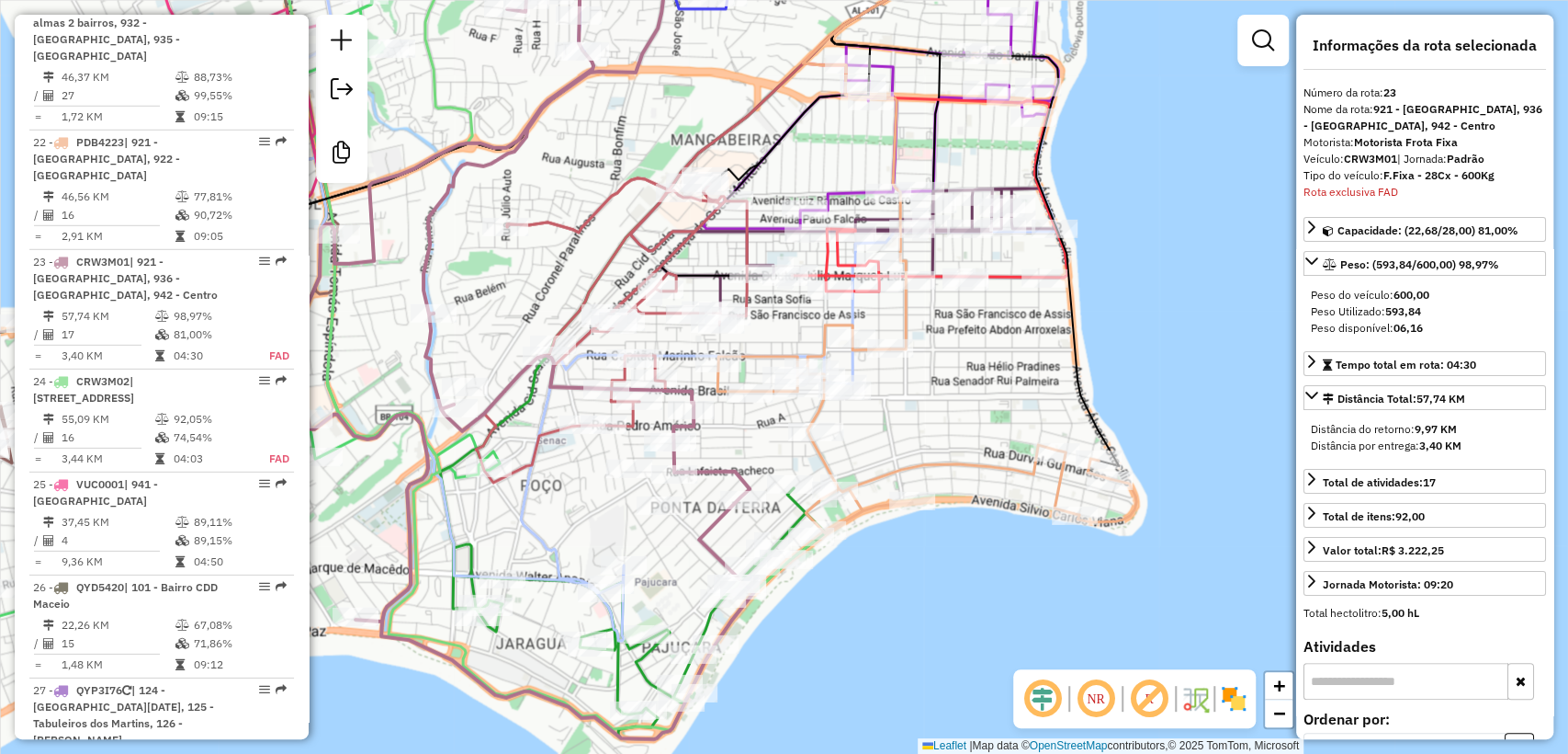
click at [497, 633] on icon at bounding box center [640, 614] width 371 height 251
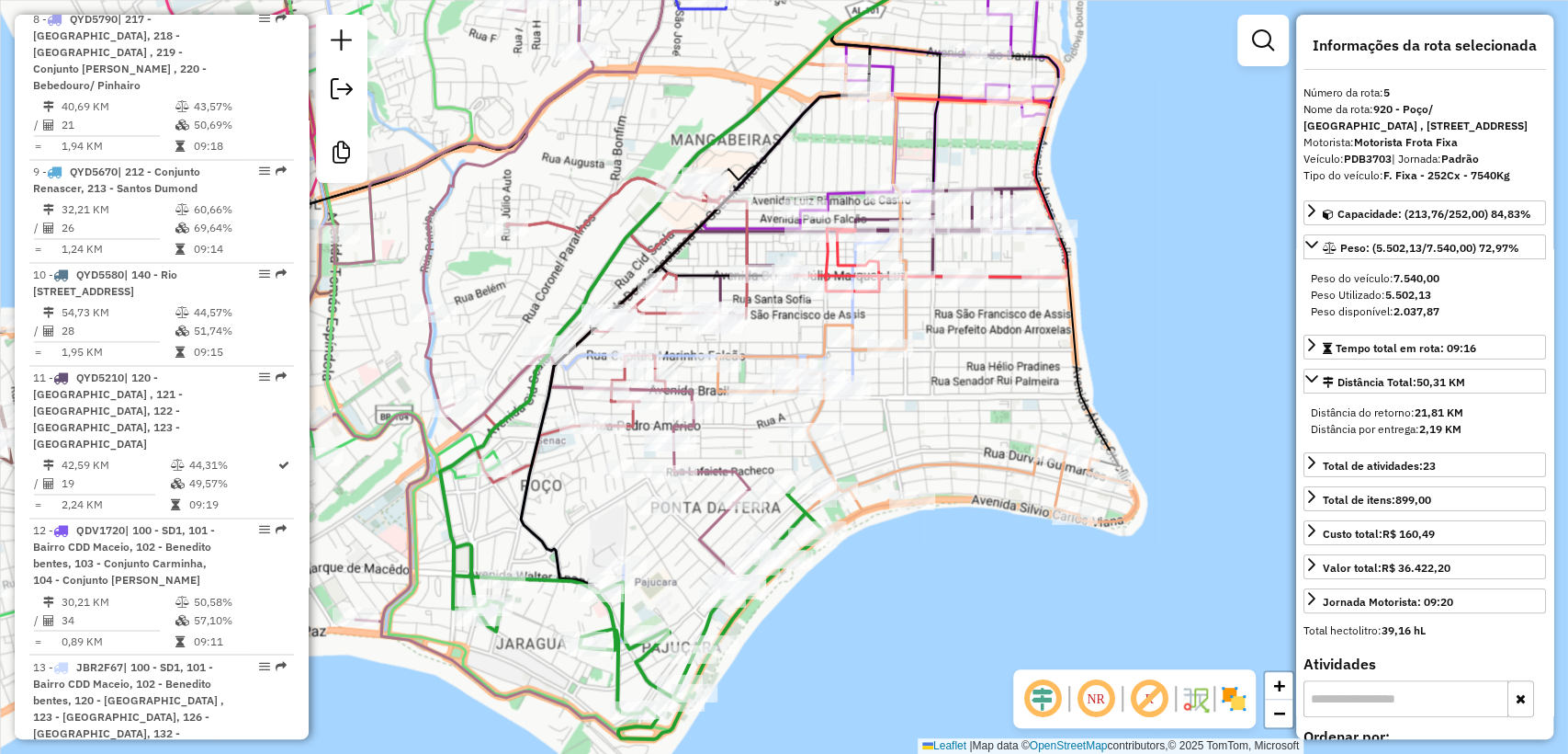
scroll to position [1330, 0]
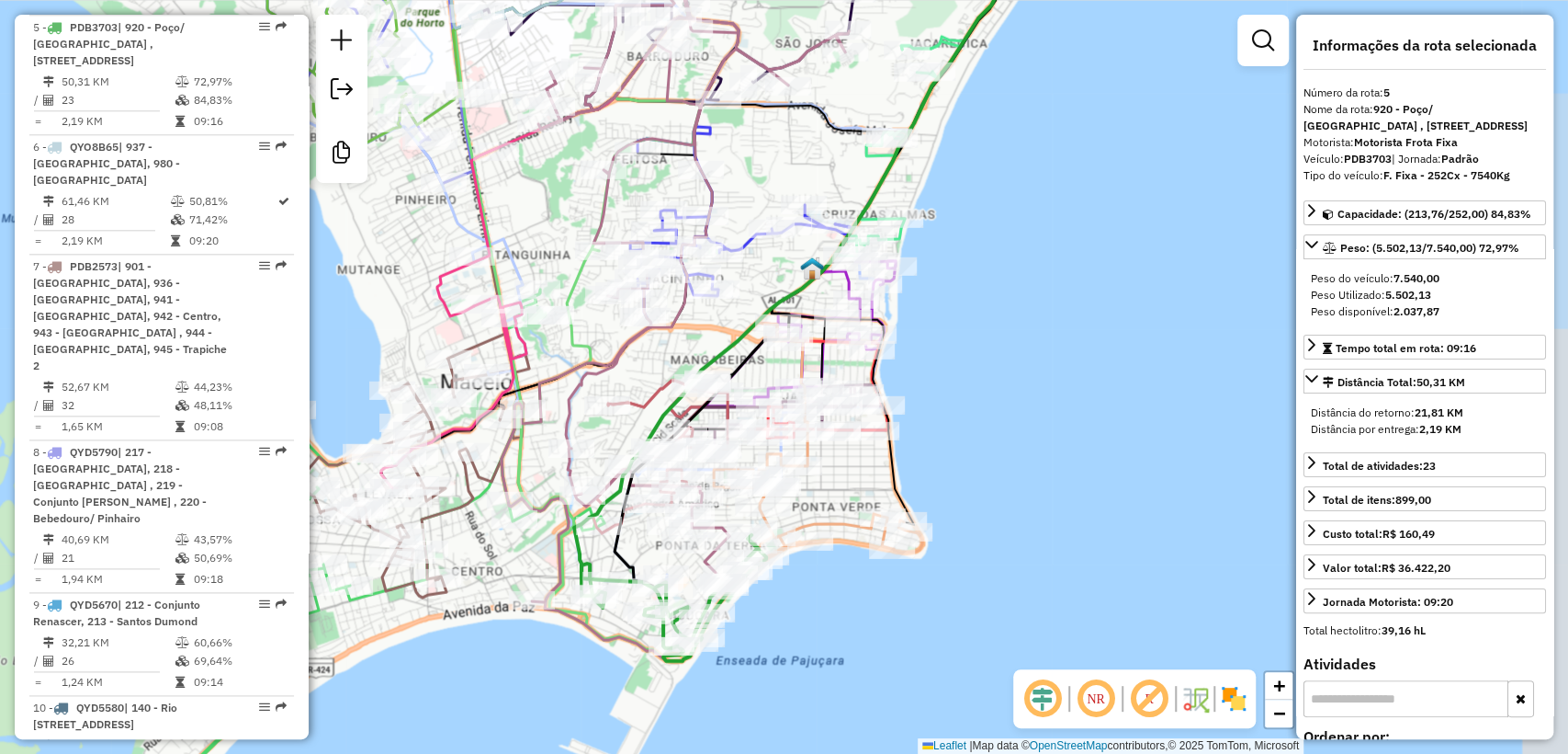
drag, startPoint x: 400, startPoint y: 707, endPoint x: 745, endPoint y: 598, distance: 361.8
click at [745, 600] on div "Janela de atendimento Grade de atendimento Capacidade Transportadoras Veículos …" at bounding box center [784, 377] width 1568 height 754
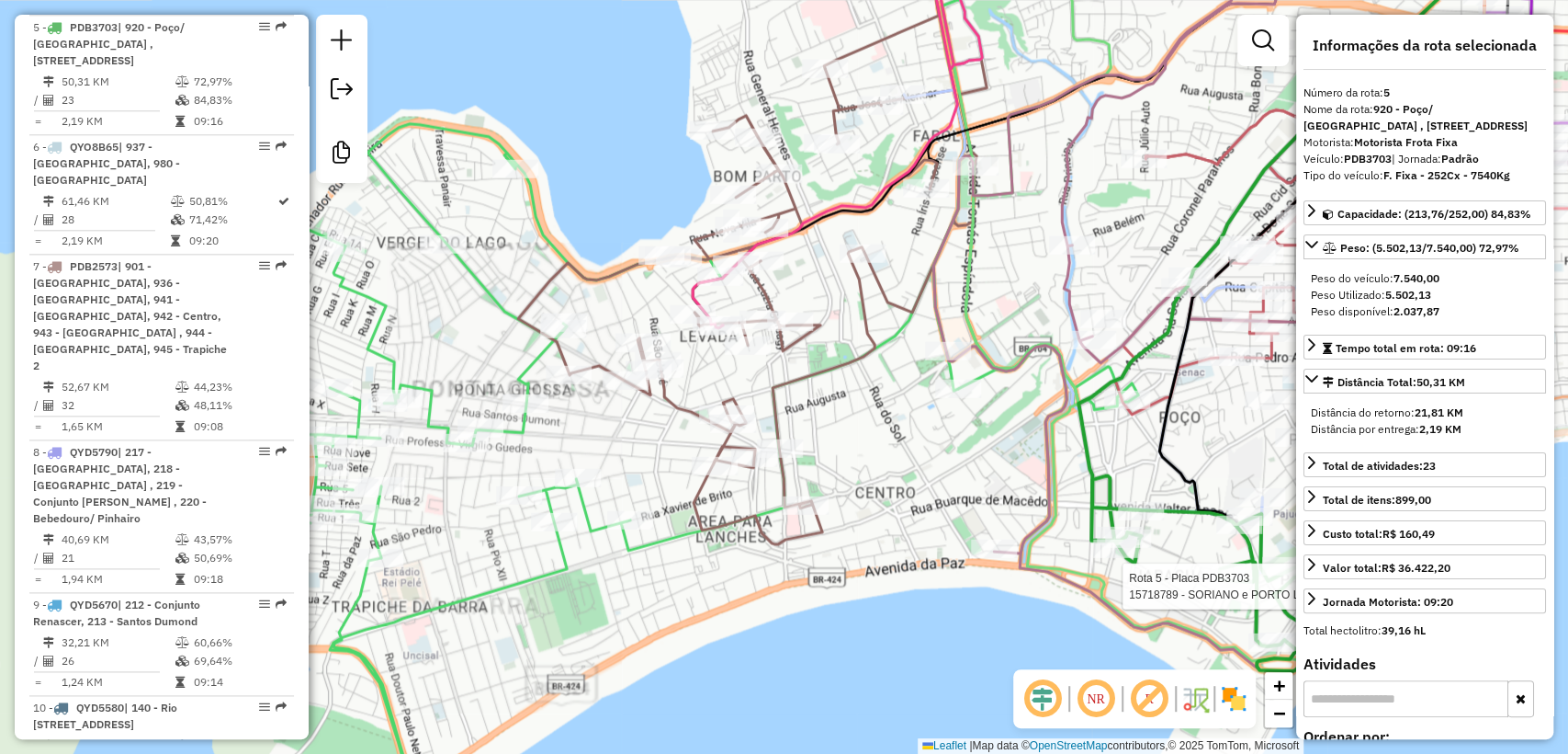
click at [494, 285] on icon at bounding box center [703, 378] width 870 height 902
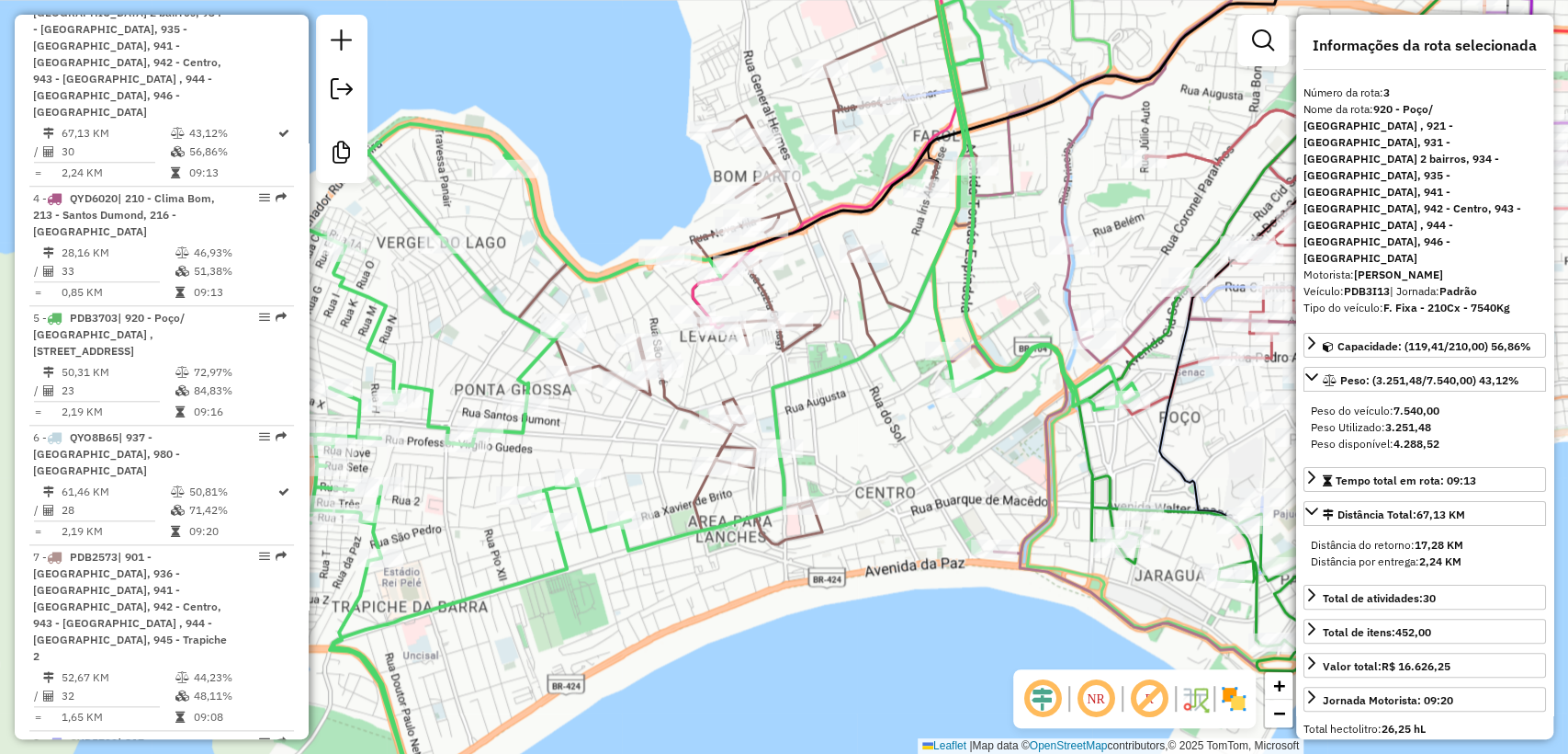
scroll to position [1024, 0]
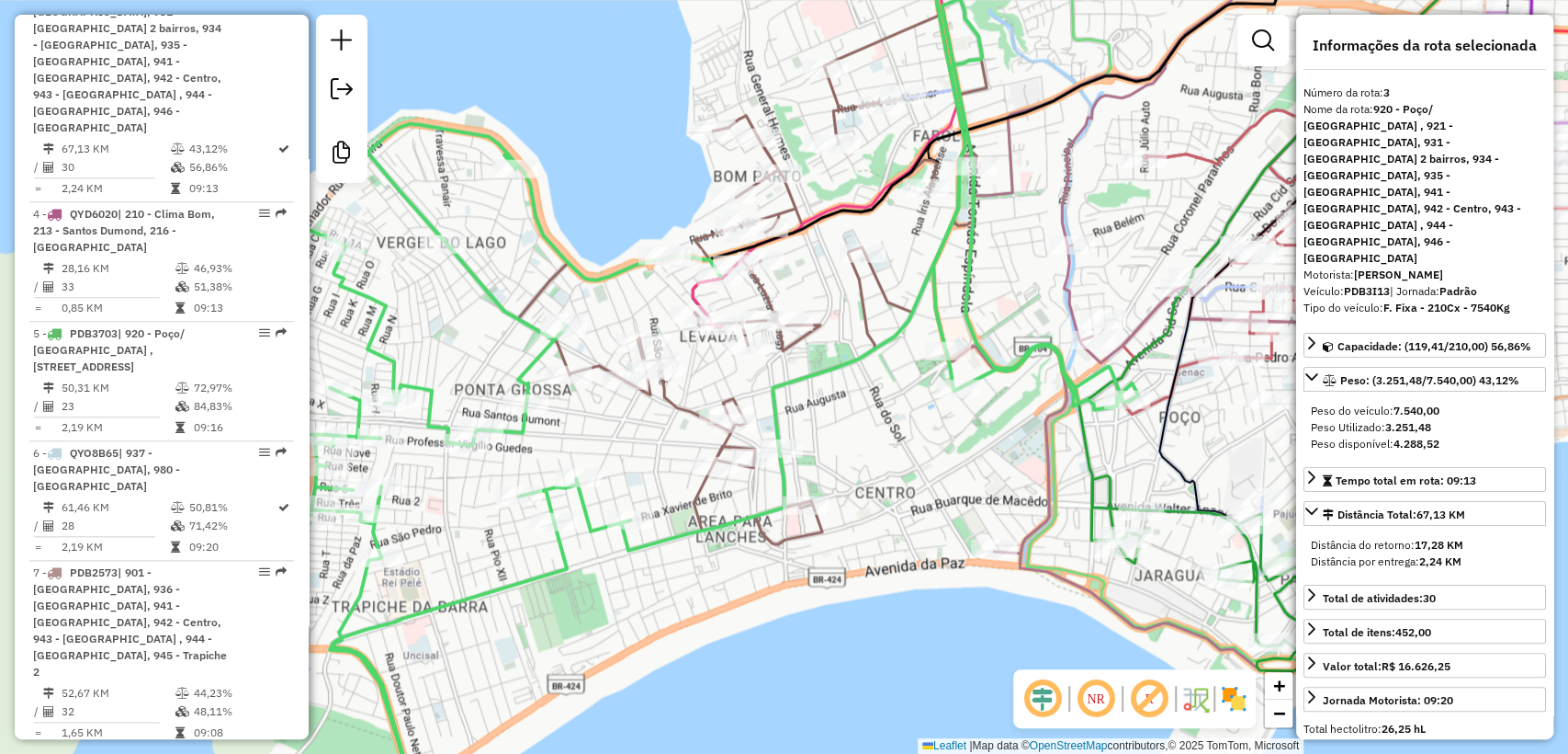
click at [554, 289] on icon at bounding box center [753, 301] width 469 height 484
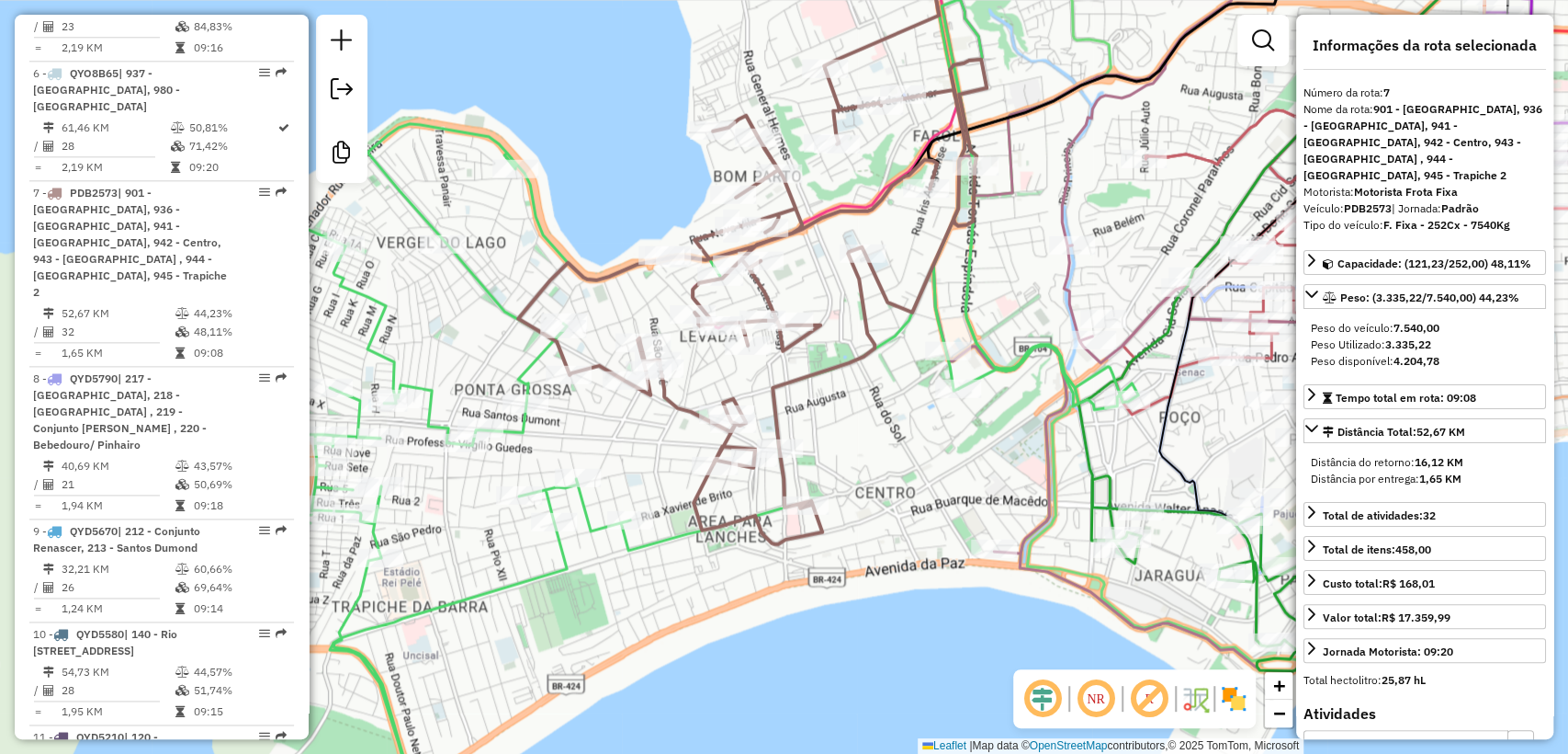
scroll to position [1568, 0]
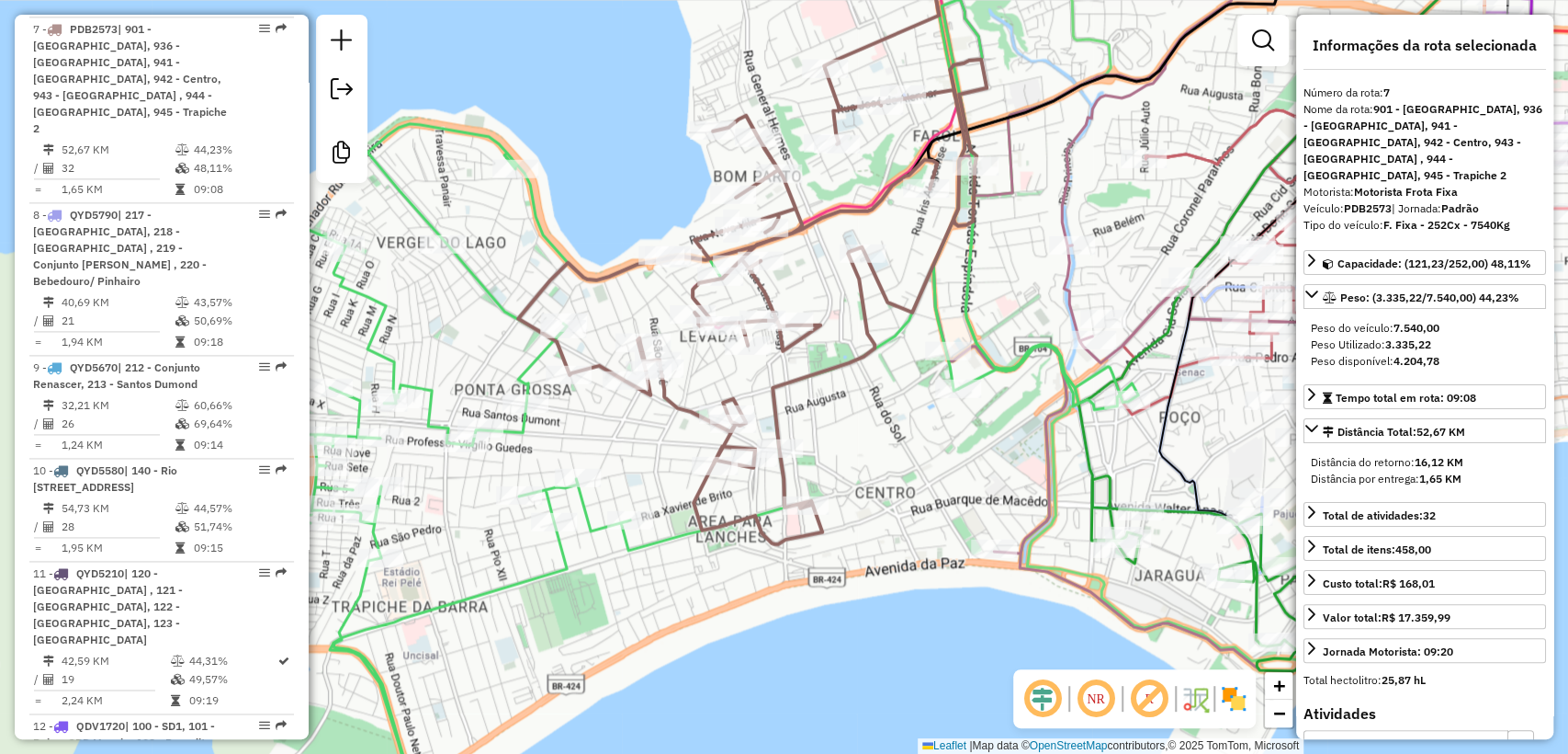
click at [601, 200] on div "Janela de atendimento Grade de atendimento Capacidade Transportadoras Veículos …" at bounding box center [784, 377] width 1568 height 754
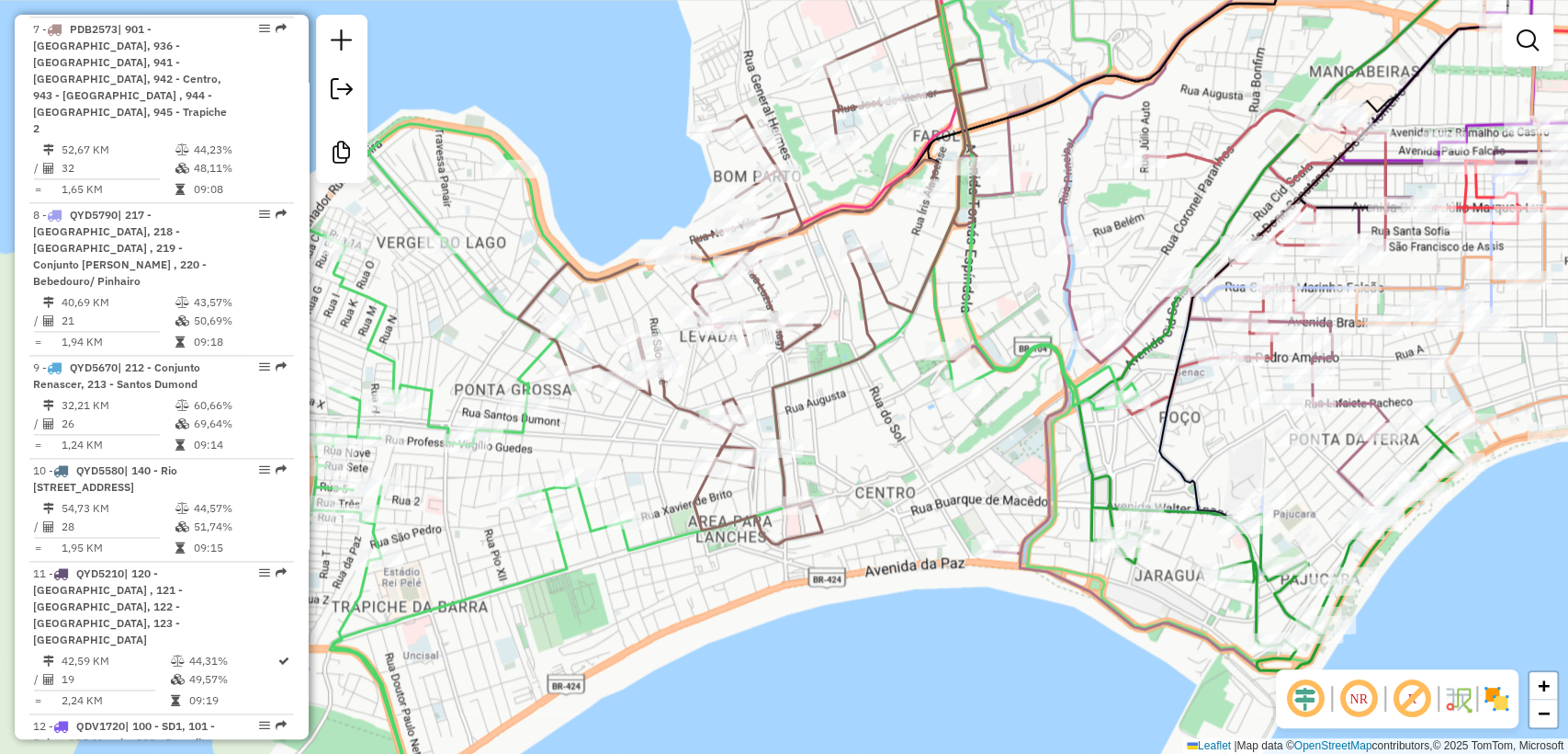
click at [1000, 372] on icon at bounding box center [703, 378] width 870 height 902
select select "**********"
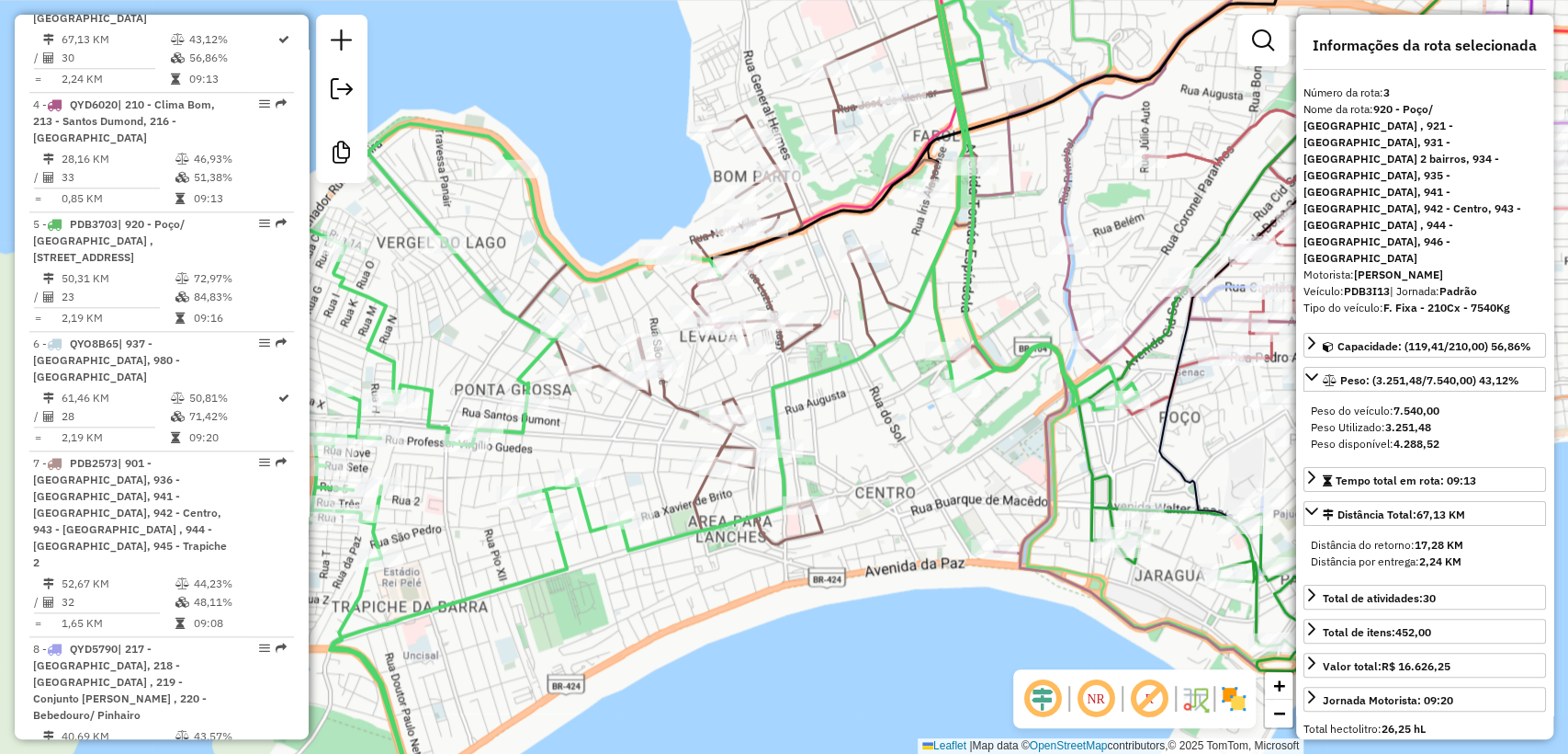
click at [974, 472] on div "Janela de atendimento Grade de atendimento Capacidade Transportadoras Veículos …" at bounding box center [784, 377] width 1568 height 754
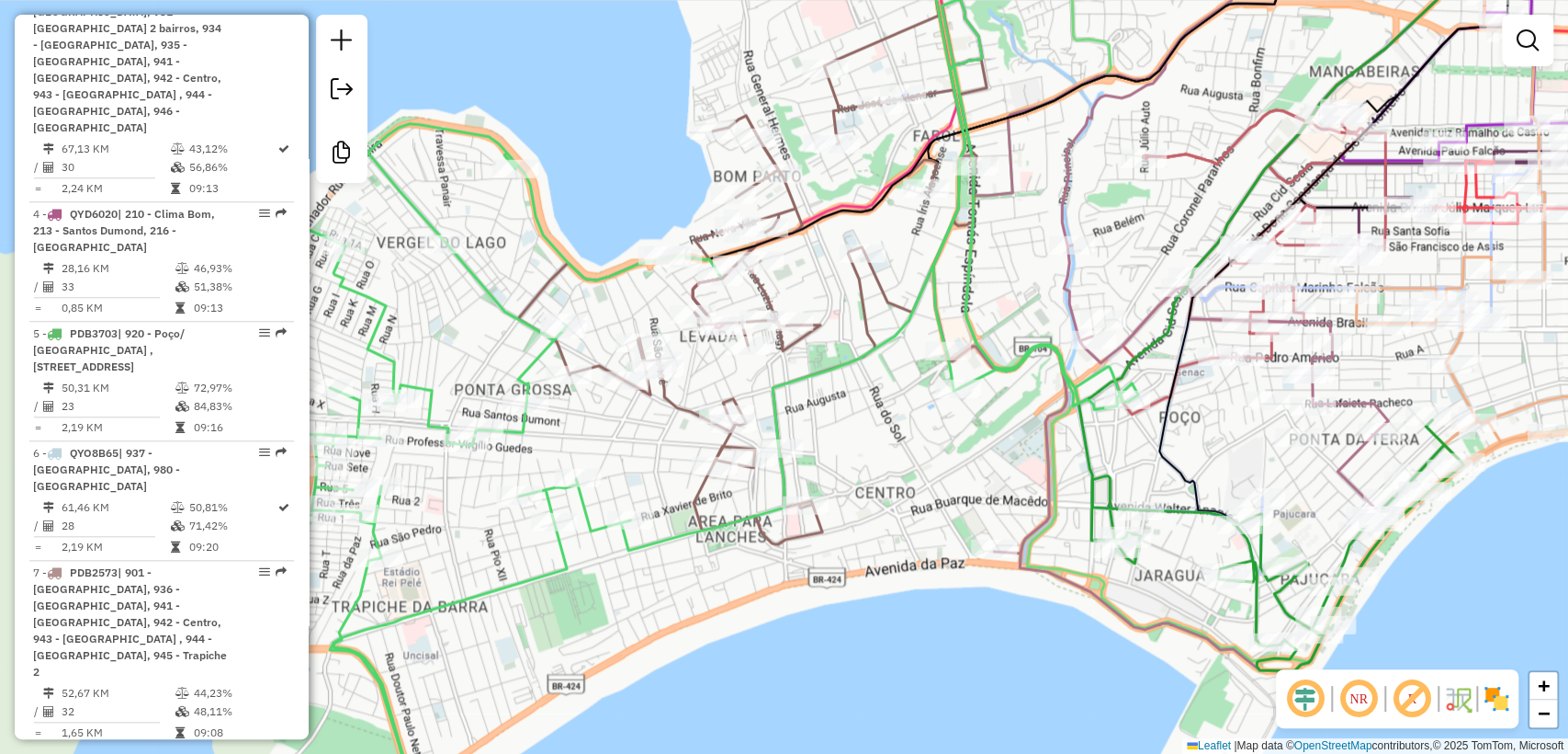
click at [1008, 369] on icon at bounding box center [703, 378] width 870 height 902
select select "**********"
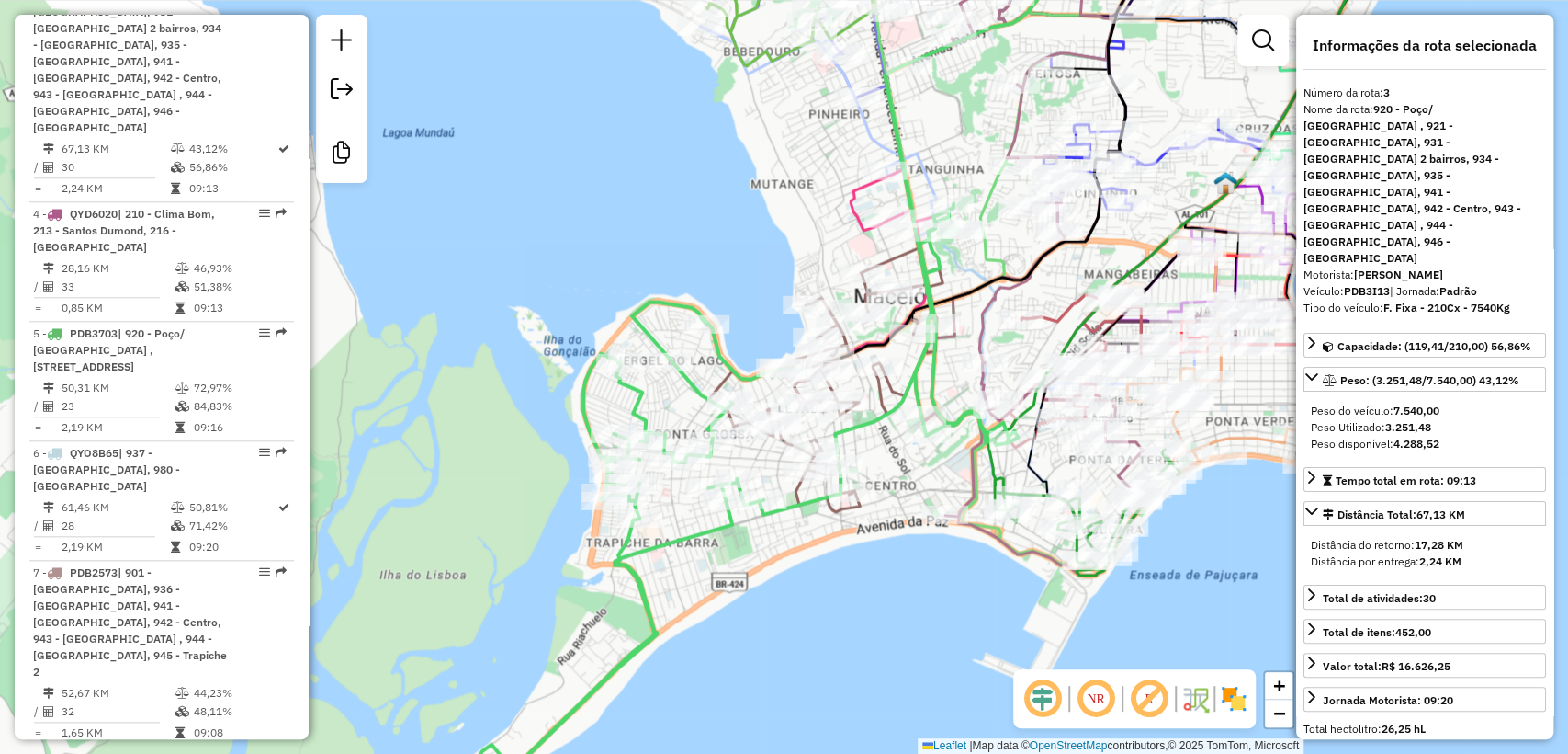
click at [897, 480] on div "Janela de atendimento Grade de atendimento Capacidade Transportadoras Veículos …" at bounding box center [784, 377] width 1568 height 754
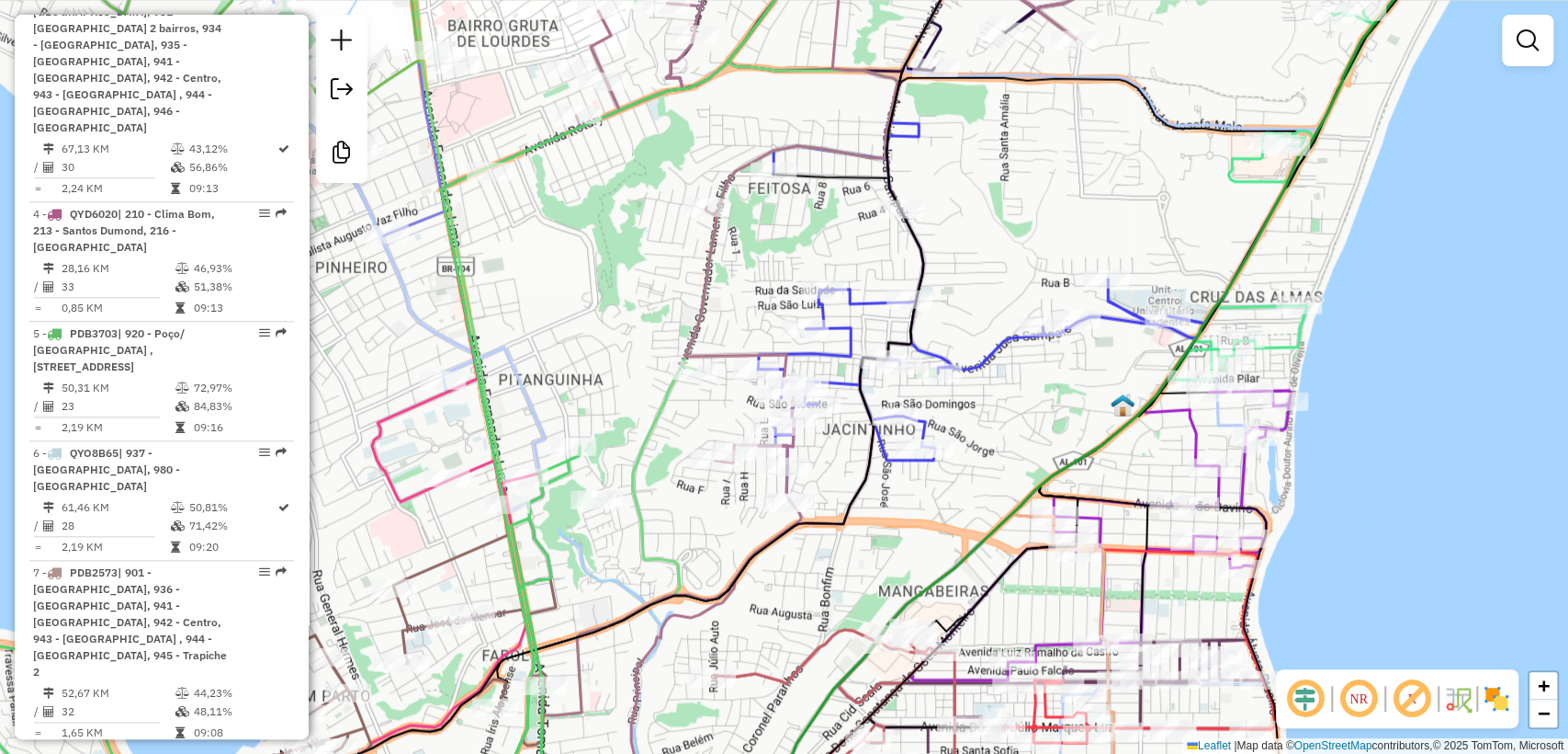
click at [1008, 352] on icon at bounding box center [981, 313] width 446 height 381
select select "**********"
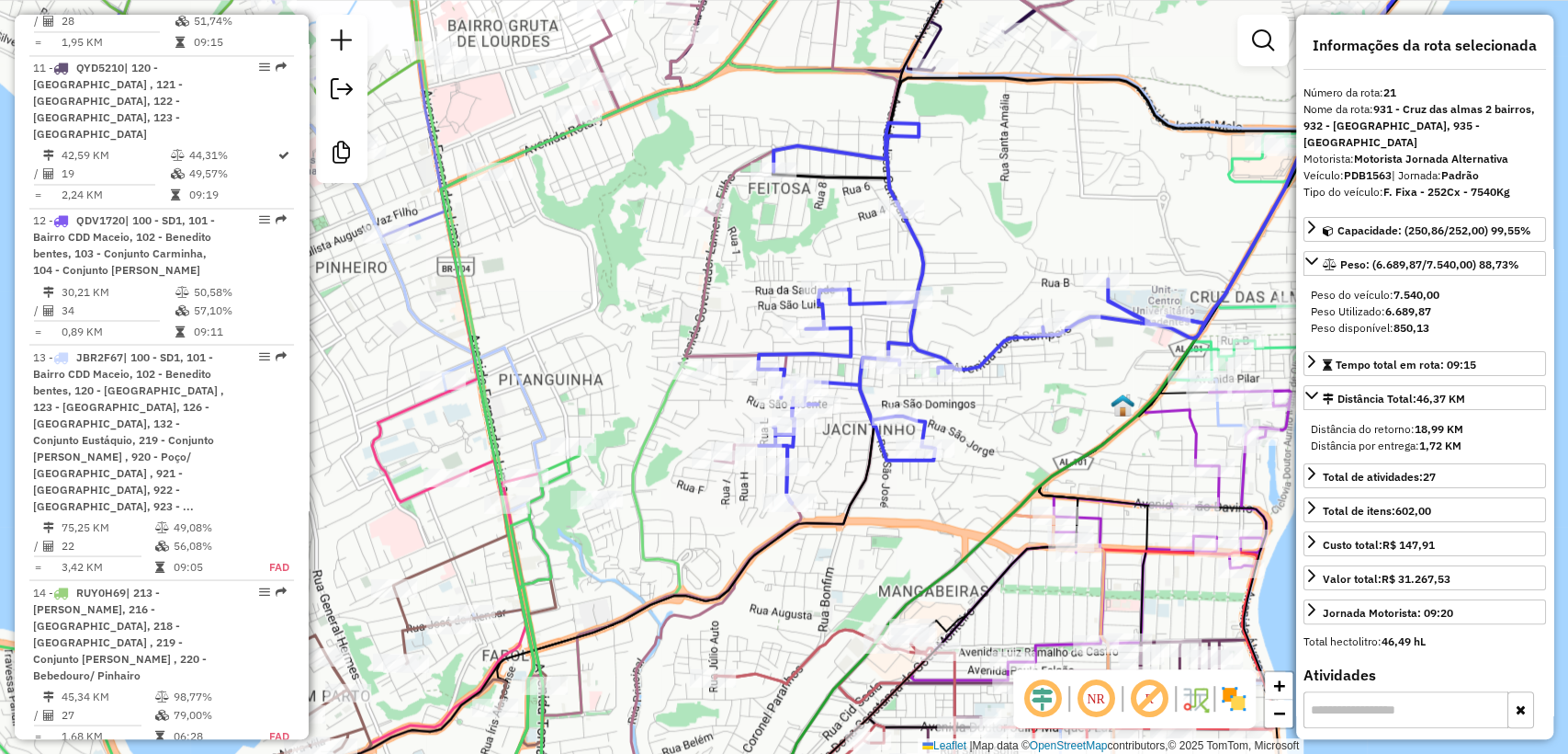
click at [1000, 347] on icon at bounding box center [981, 313] width 446 height 381
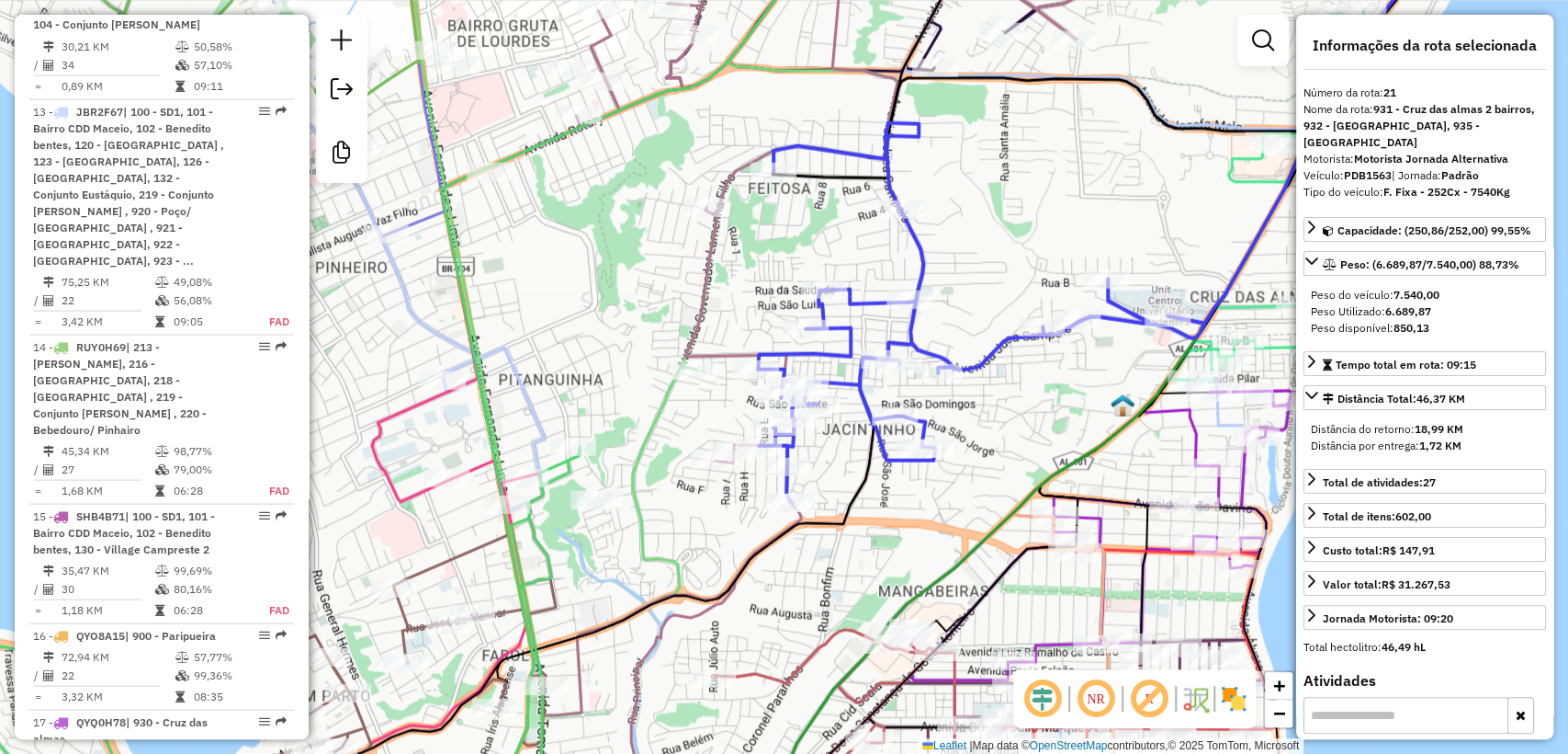
scroll to position [3273, 0]
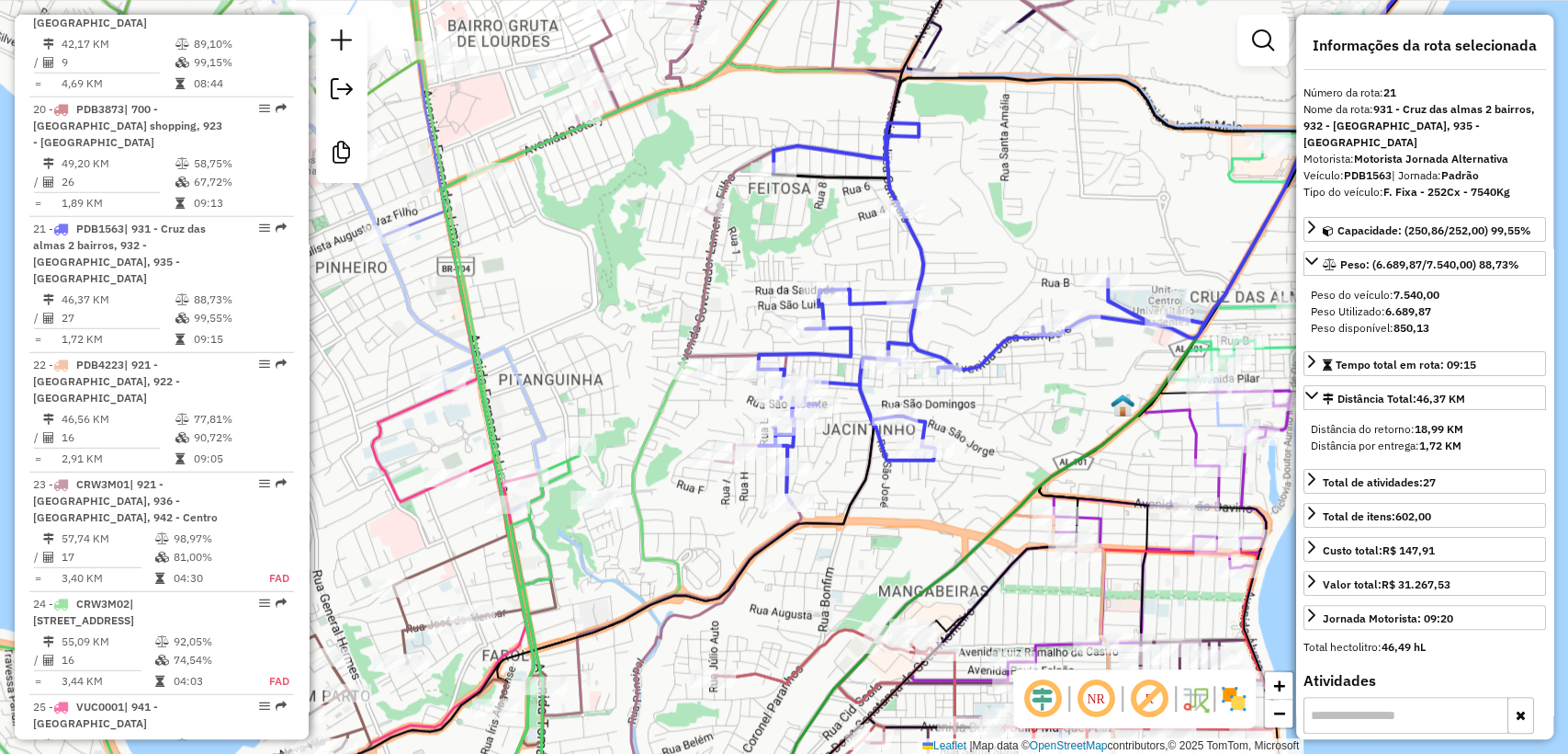
click at [712, 261] on icon at bounding box center [849, 376] width 693 height 904
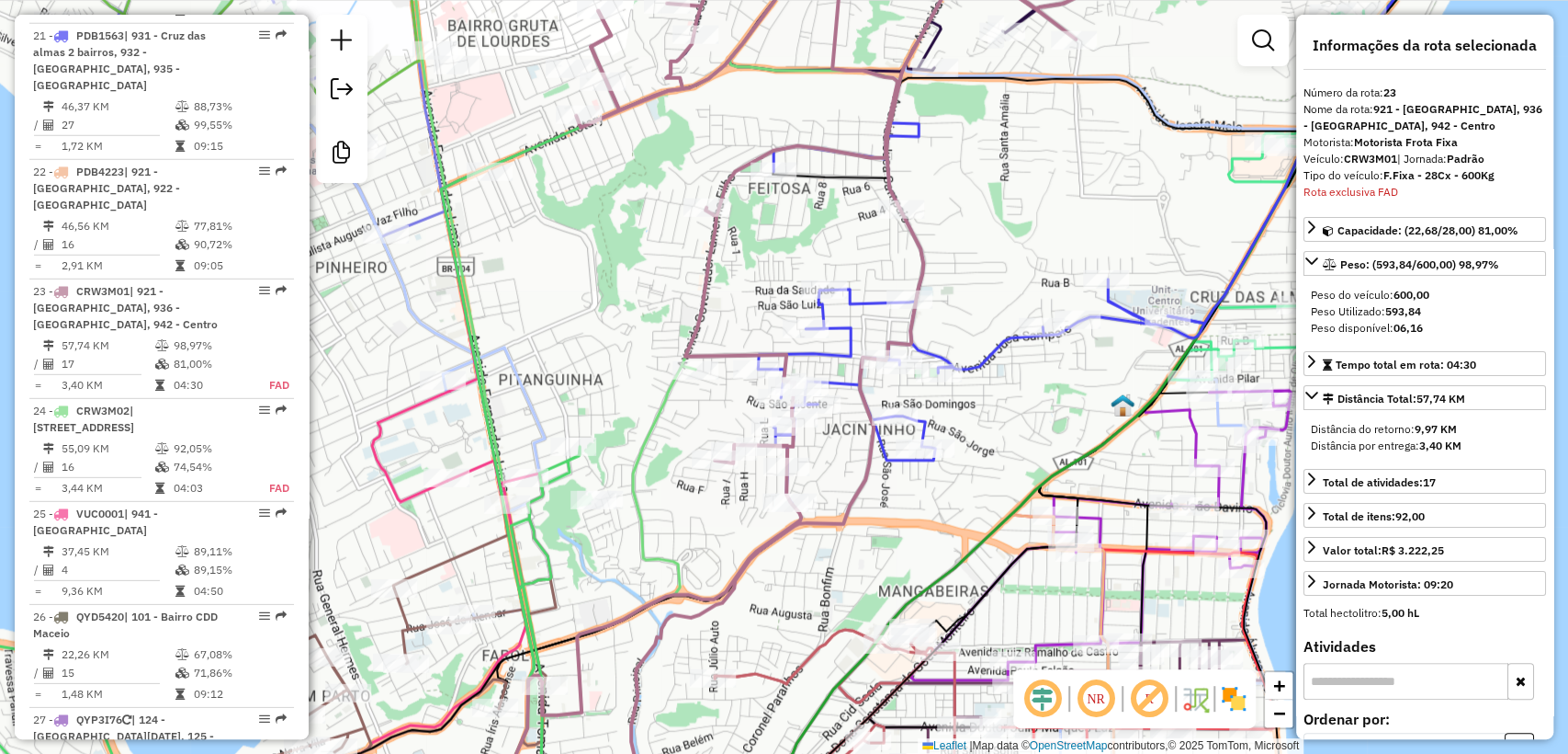
scroll to position [3495, 0]
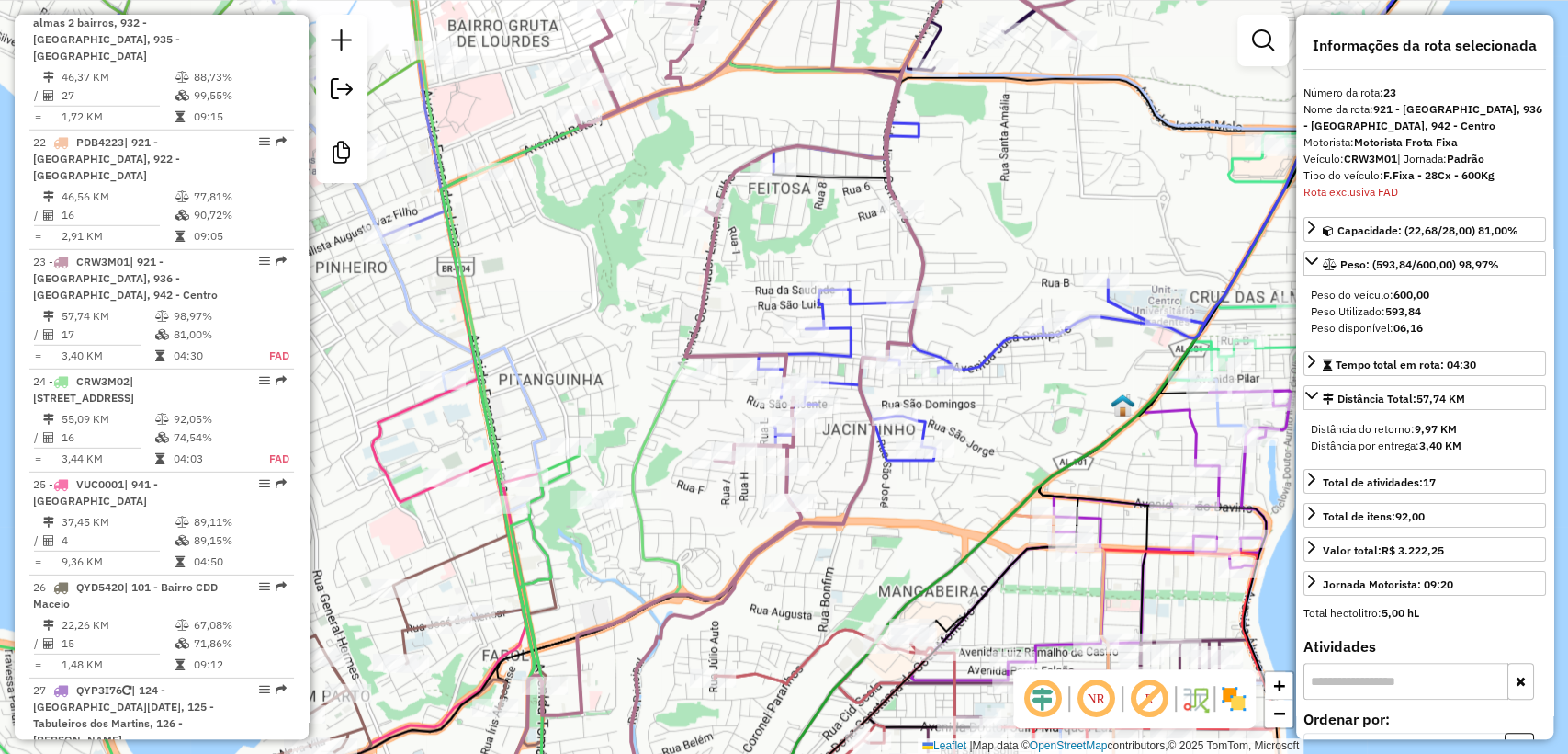
click at [727, 272] on div "Janela de atendimento Grade de atendimento Capacidade Transportadoras Veículos …" at bounding box center [784, 377] width 1568 height 754
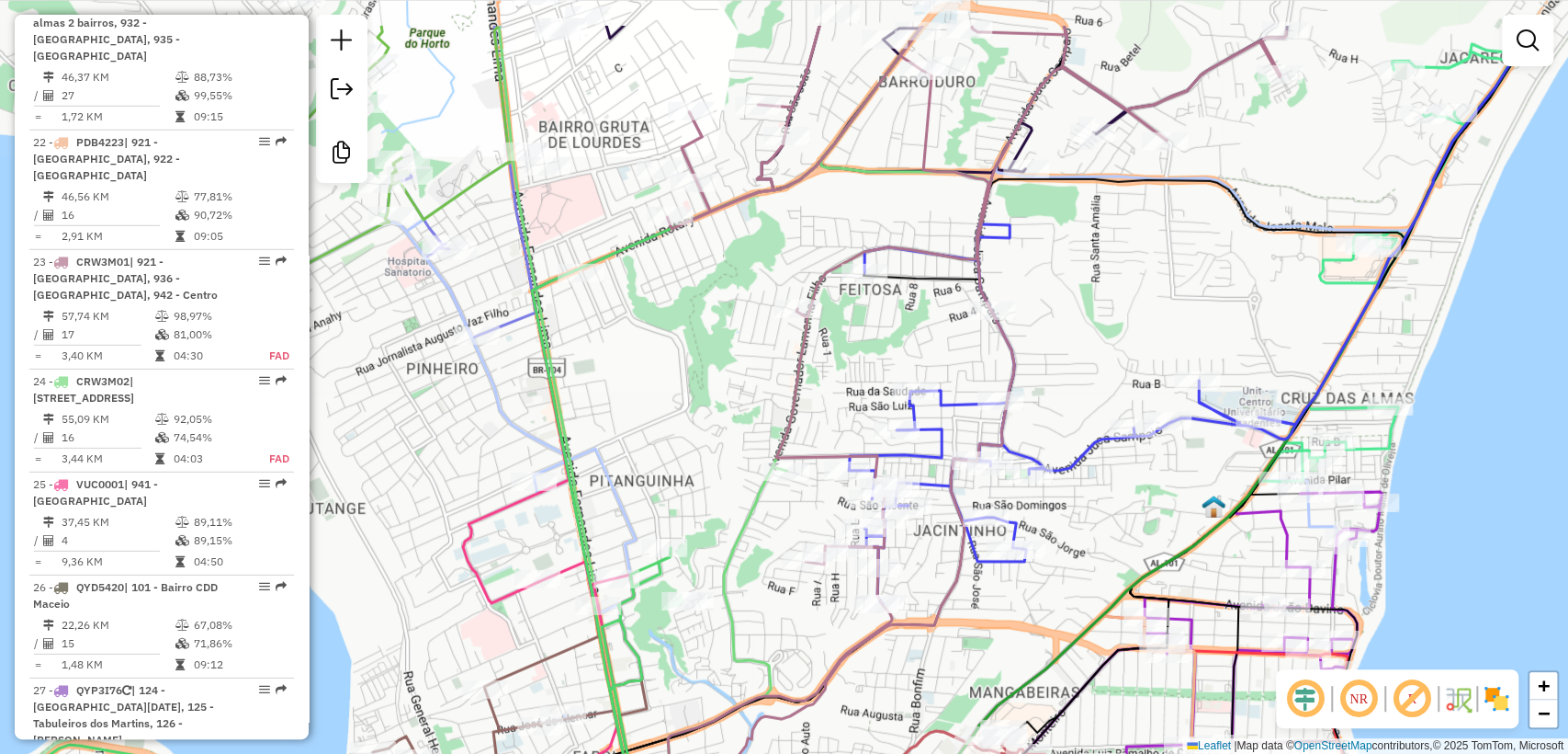
drag, startPoint x: 590, startPoint y: 224, endPoint x: 676, endPoint y: 347, distance: 150.1
click at [703, 356] on div "Janela de atendimento Grade de atendimento Capacidade Transportadoras Veículos …" at bounding box center [784, 377] width 1568 height 754
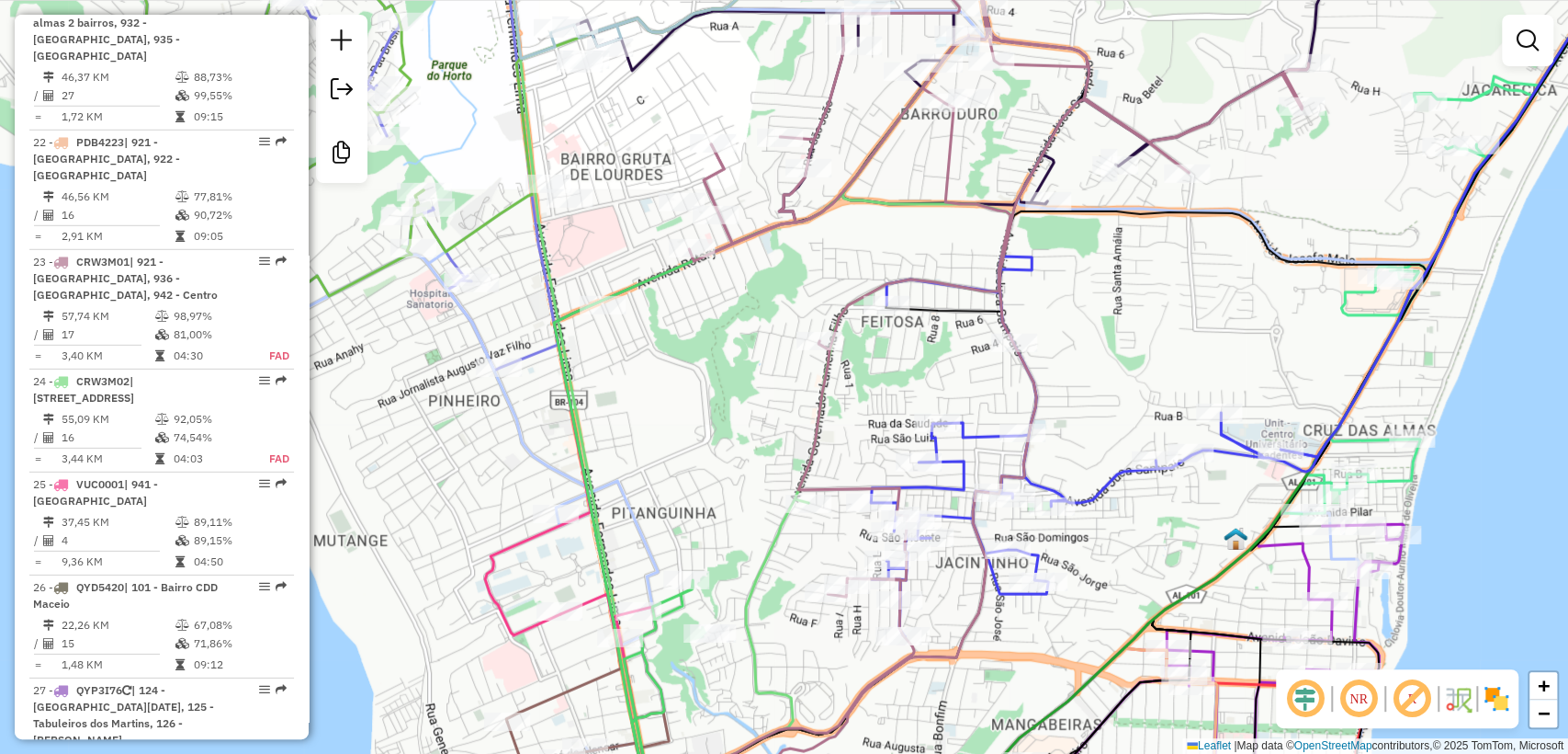
click at [477, 321] on icon at bounding box center [812, 376] width 1254 height 904
select select "**********"
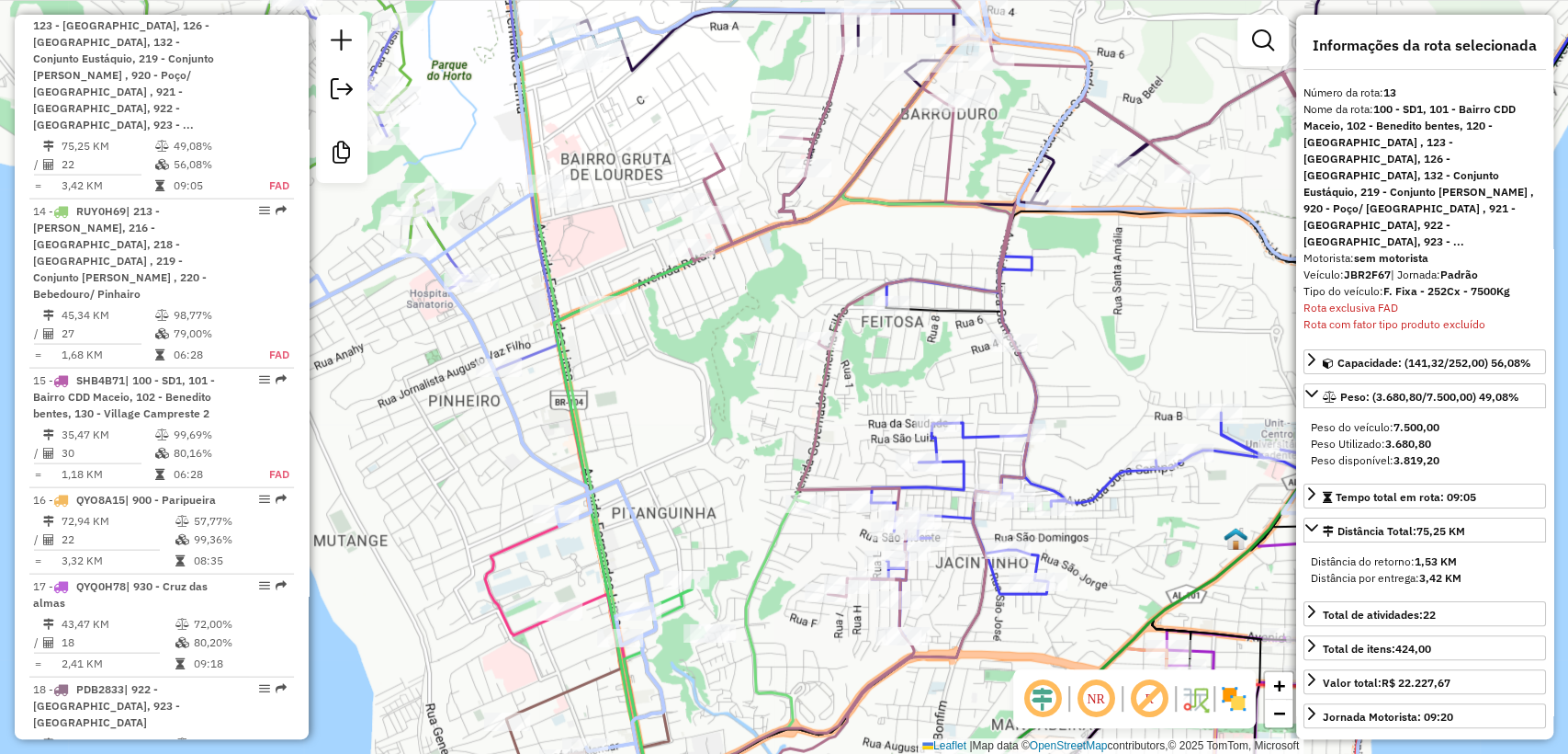
scroll to position [2318, 0]
